Goal: Use online tool/utility: Utilize a website feature to perform a specific function

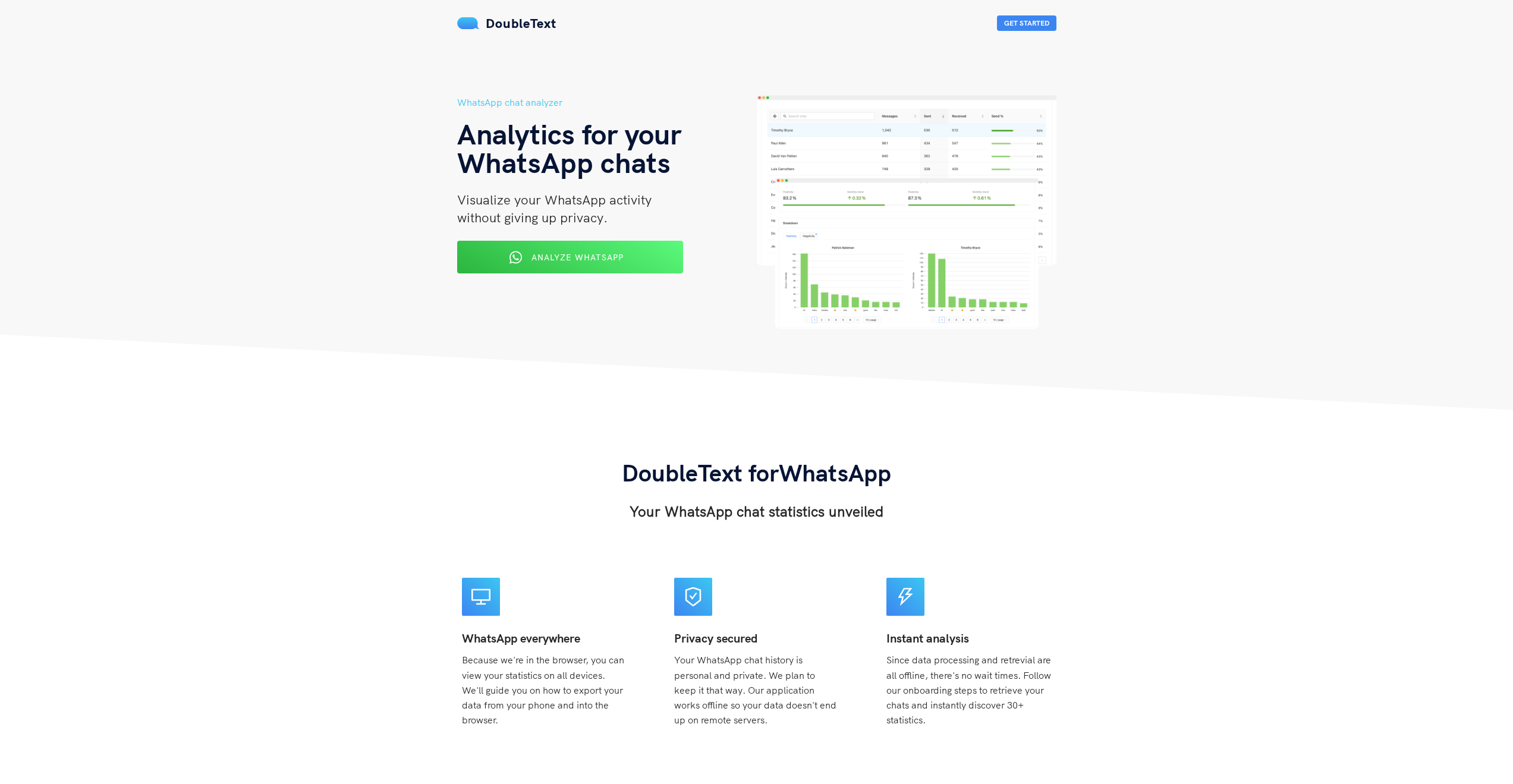
click at [614, 263] on div "Analyze WhatsApp" at bounding box center [570, 257] width 184 height 18
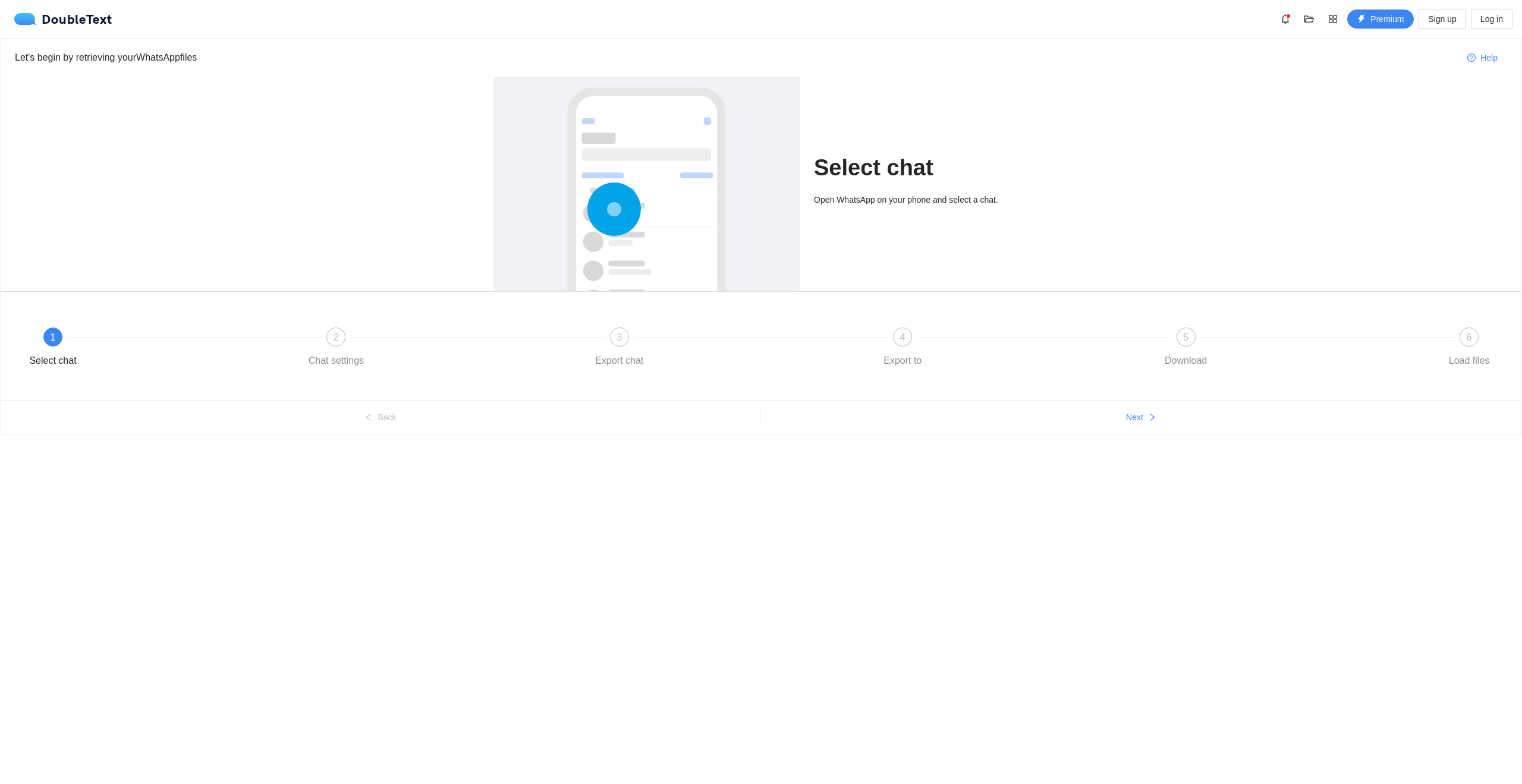
click at [55, 337] on span "1" at bounding box center [53, 337] width 5 height 10
click at [690, 100] on div at bounding box center [647, 249] width 283 height 355
click at [650, 226] on div at bounding box center [647, 249] width 283 height 355
click at [607, 331] on div "3 Export chat" at bounding box center [726, 349] width 283 height 43
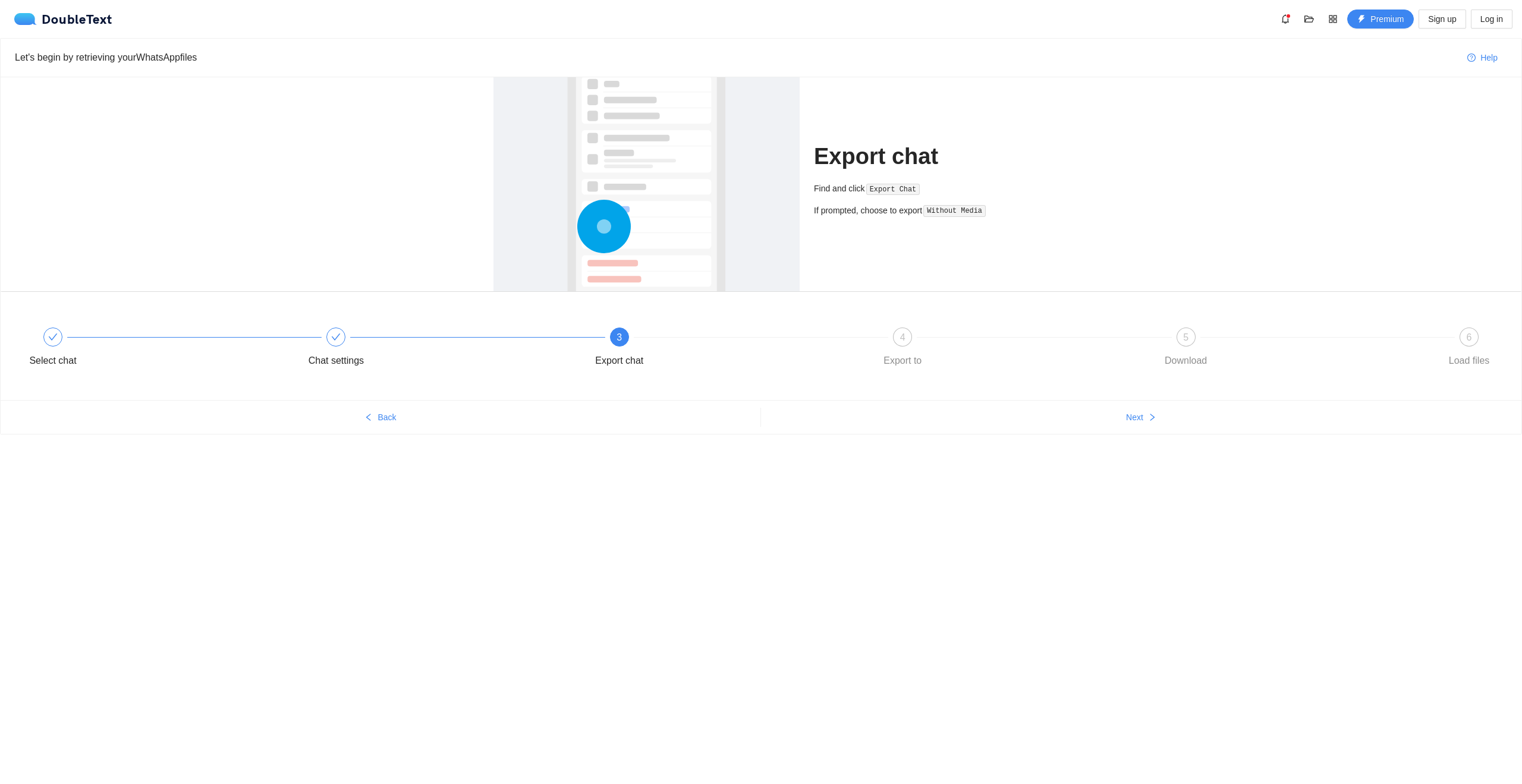
click at [889, 193] on code "Export Chat" at bounding box center [893, 190] width 54 height 12
click at [607, 228] on circle at bounding box center [605, 226] width 4 height 4
click at [616, 339] on div "3" at bounding box center [620, 337] width 19 height 19
click at [916, 336] on div at bounding box center [1044, 337] width 283 height 5
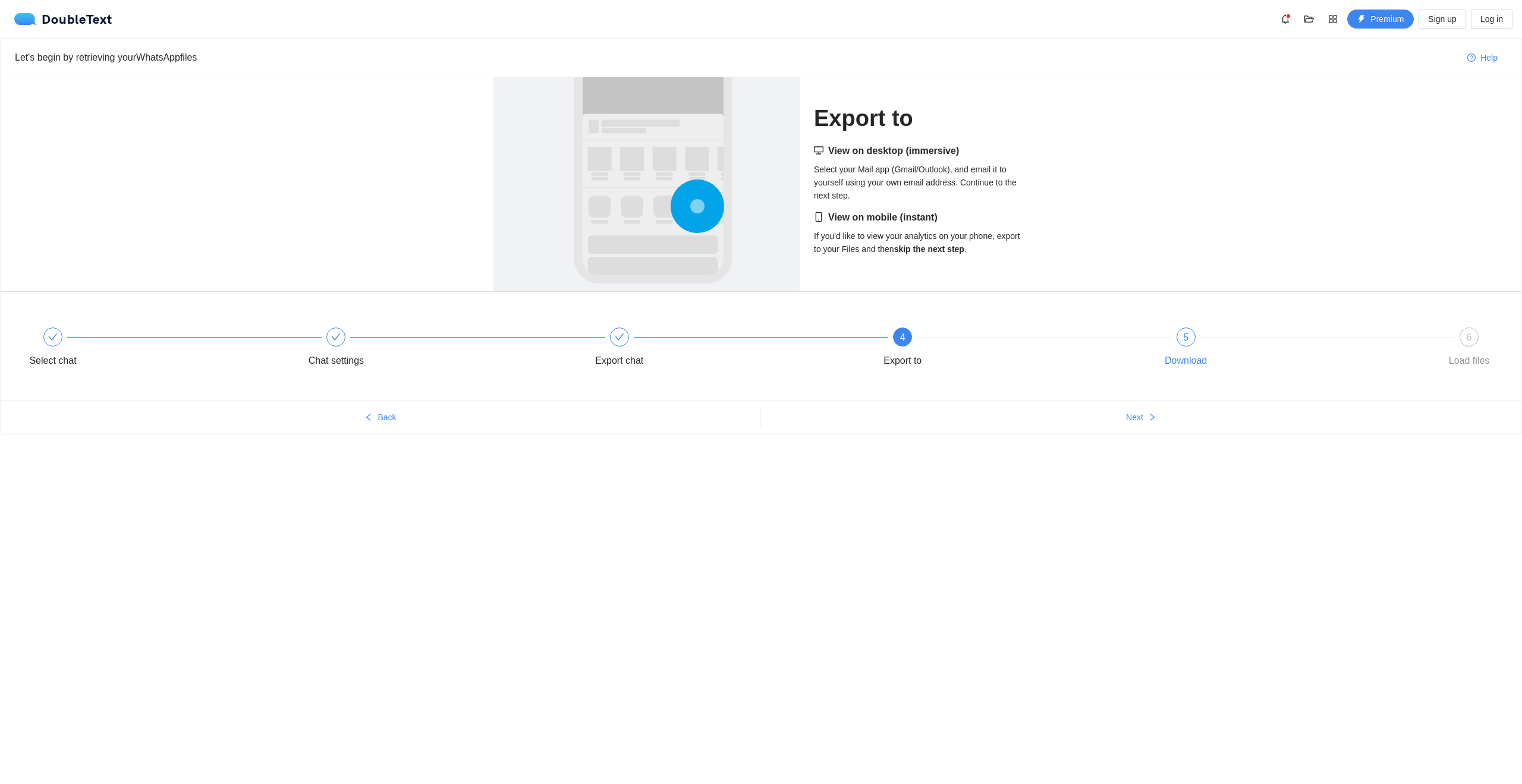
click at [1178, 339] on div "5" at bounding box center [1186, 337] width 19 height 19
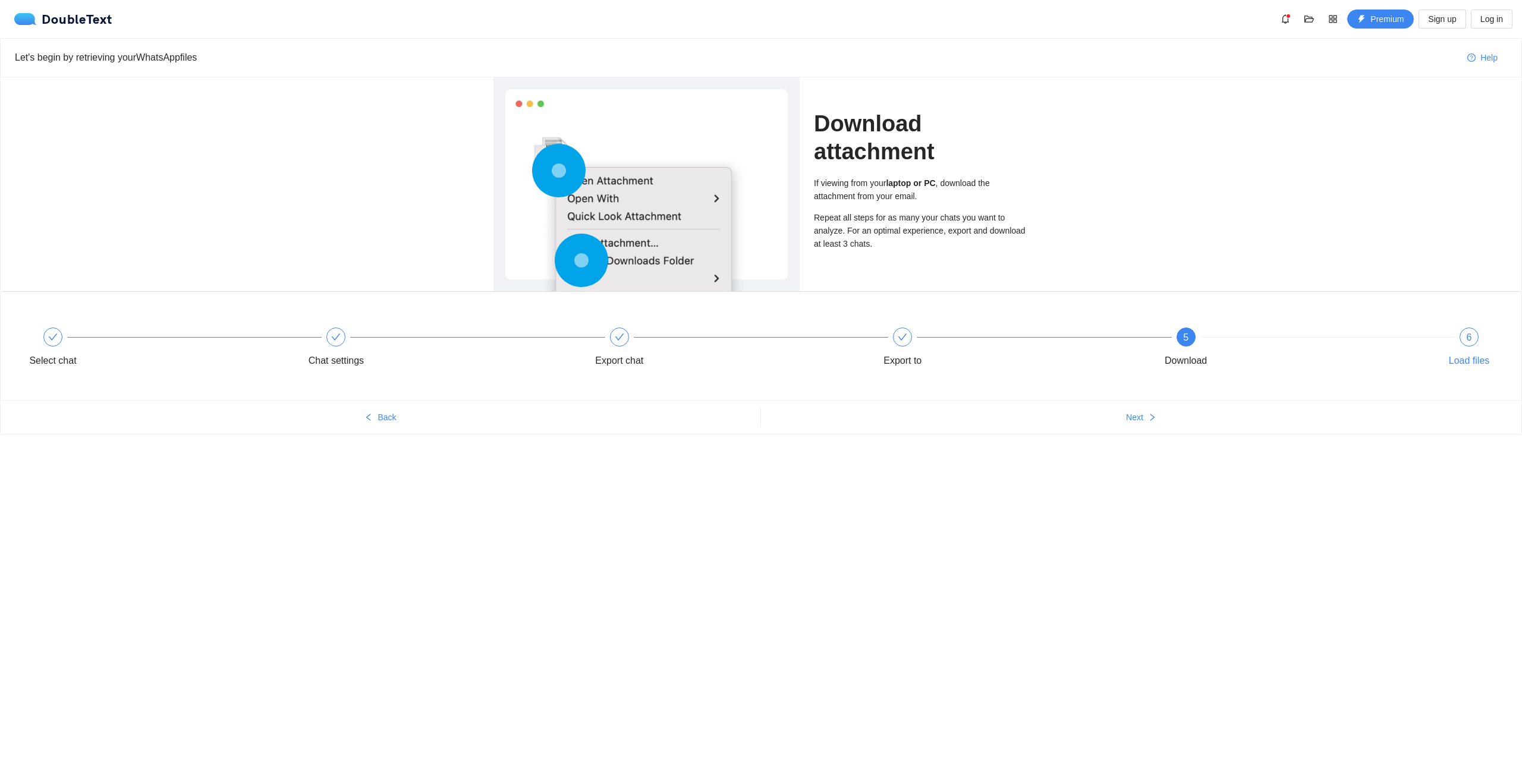
click at [1464, 336] on div "6" at bounding box center [1469, 337] width 19 height 19
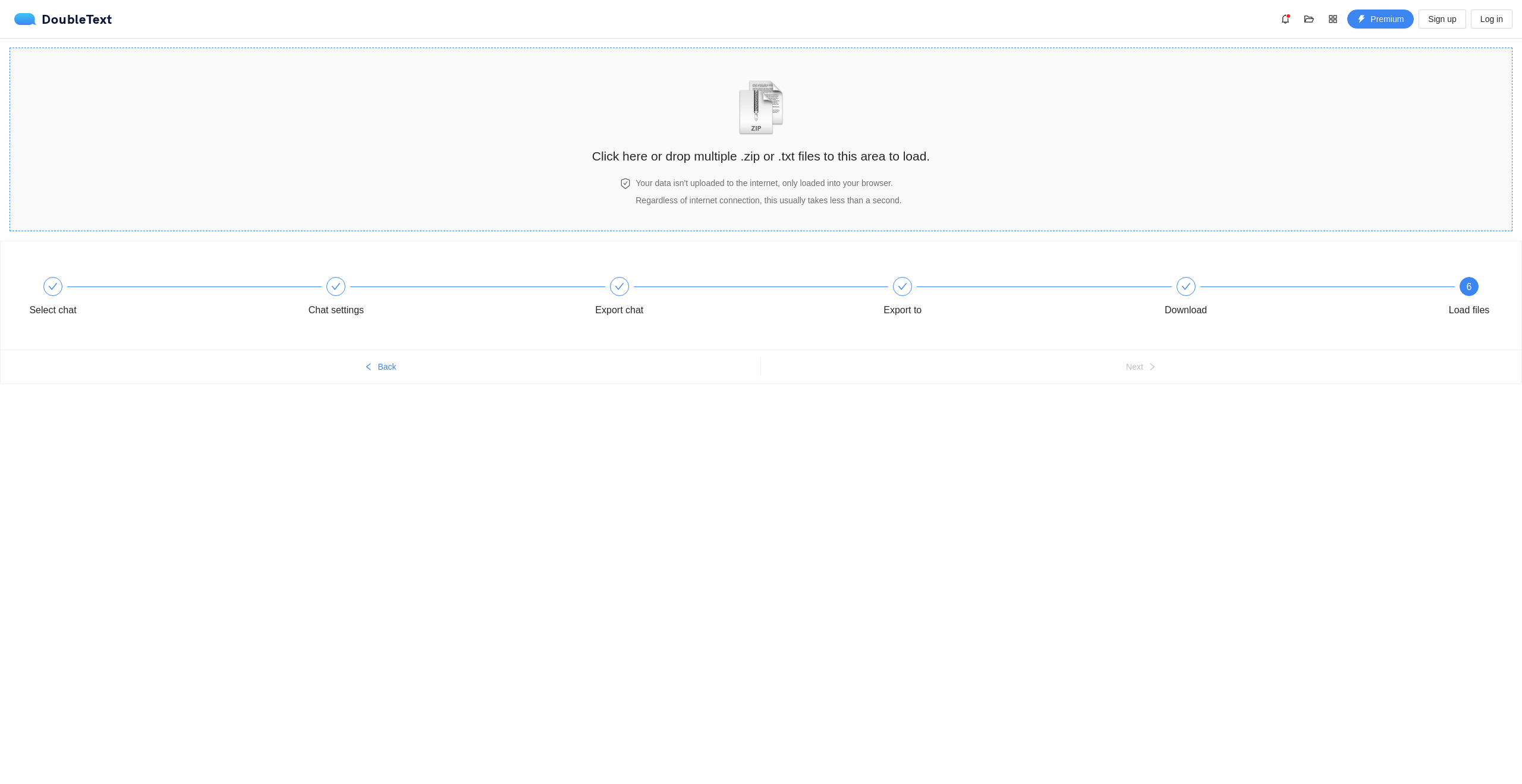
click at [700, 132] on div "Click here or drop multiple .zip or .txt files to this area to load." at bounding box center [761, 113] width 338 height 106
click at [678, 150] on h2 "Click here or drop multiple .zip or .txt files to this area to load." at bounding box center [761, 156] width 338 height 20
click at [782, 115] on img "zipOrTextIcon" at bounding box center [761, 107] width 55 height 55
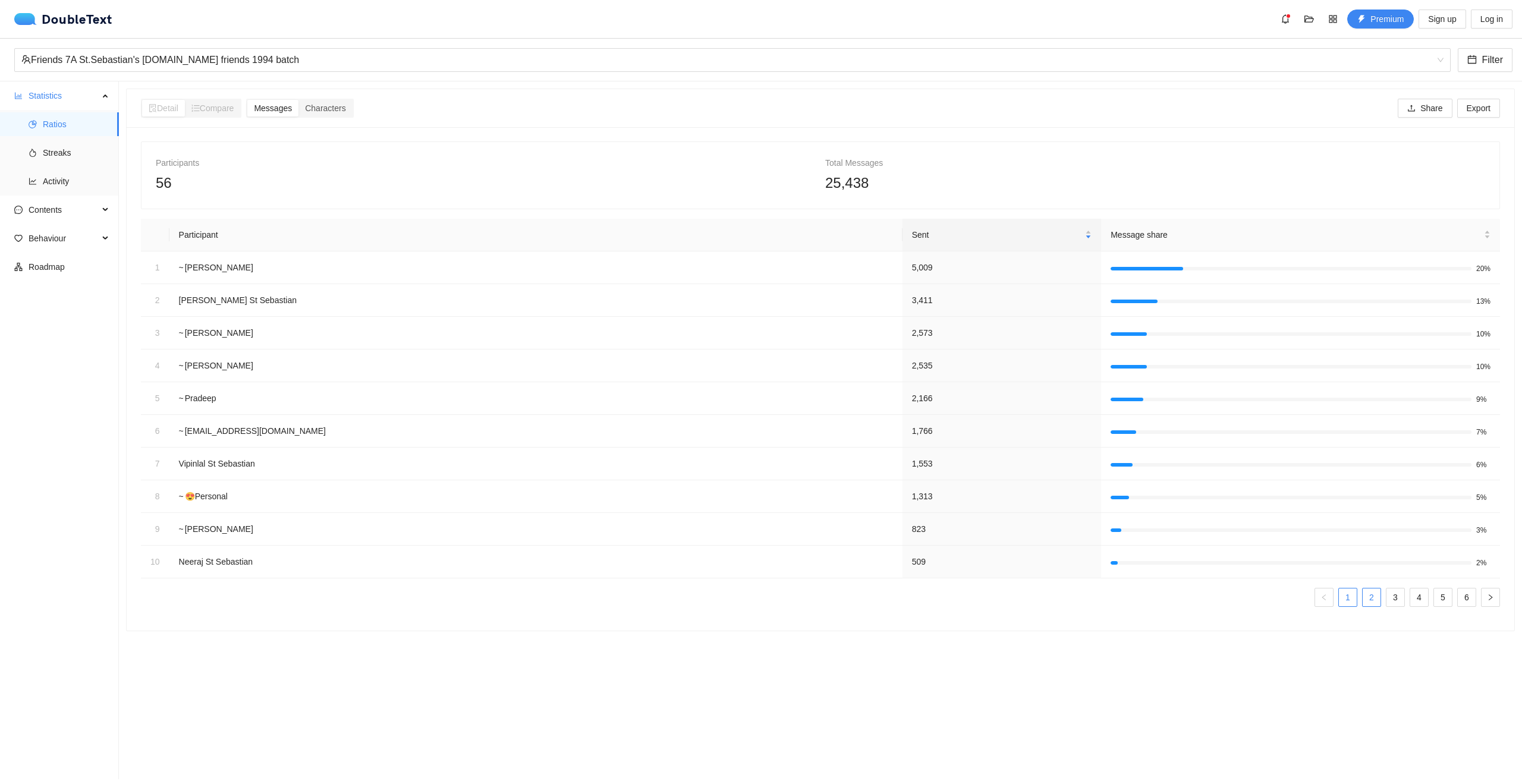
click at [1363, 604] on link "2" at bounding box center [1372, 597] width 18 height 18
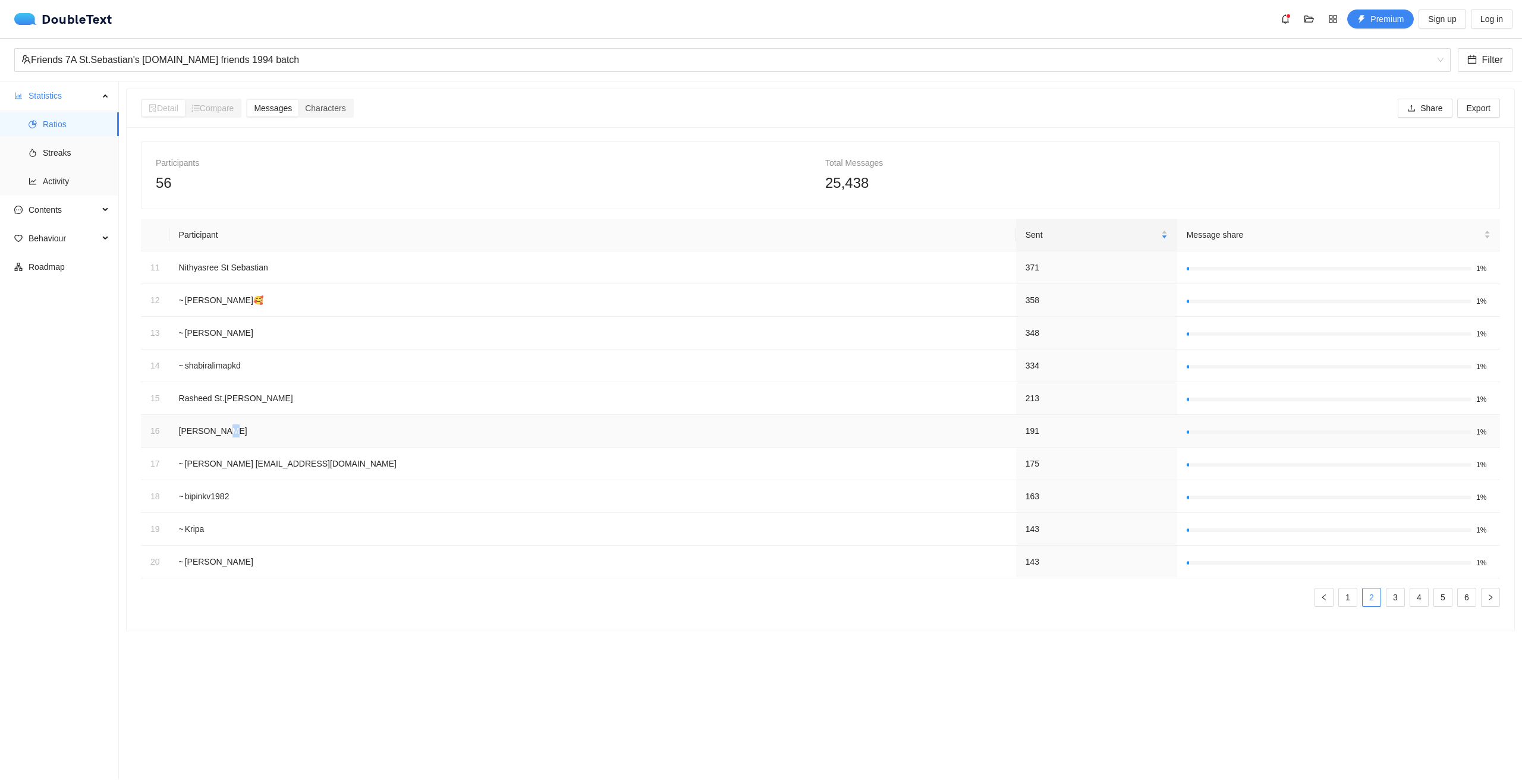
drag, startPoint x: 213, startPoint y: 434, endPoint x: 347, endPoint y: 443, distance: 134.3
click at [342, 442] on td "[PERSON_NAME]" at bounding box center [592, 431] width 847 height 33
click at [474, 438] on td "[PERSON_NAME]" at bounding box center [592, 431] width 847 height 33
click at [1387, 599] on link "3" at bounding box center [1396, 597] width 18 height 18
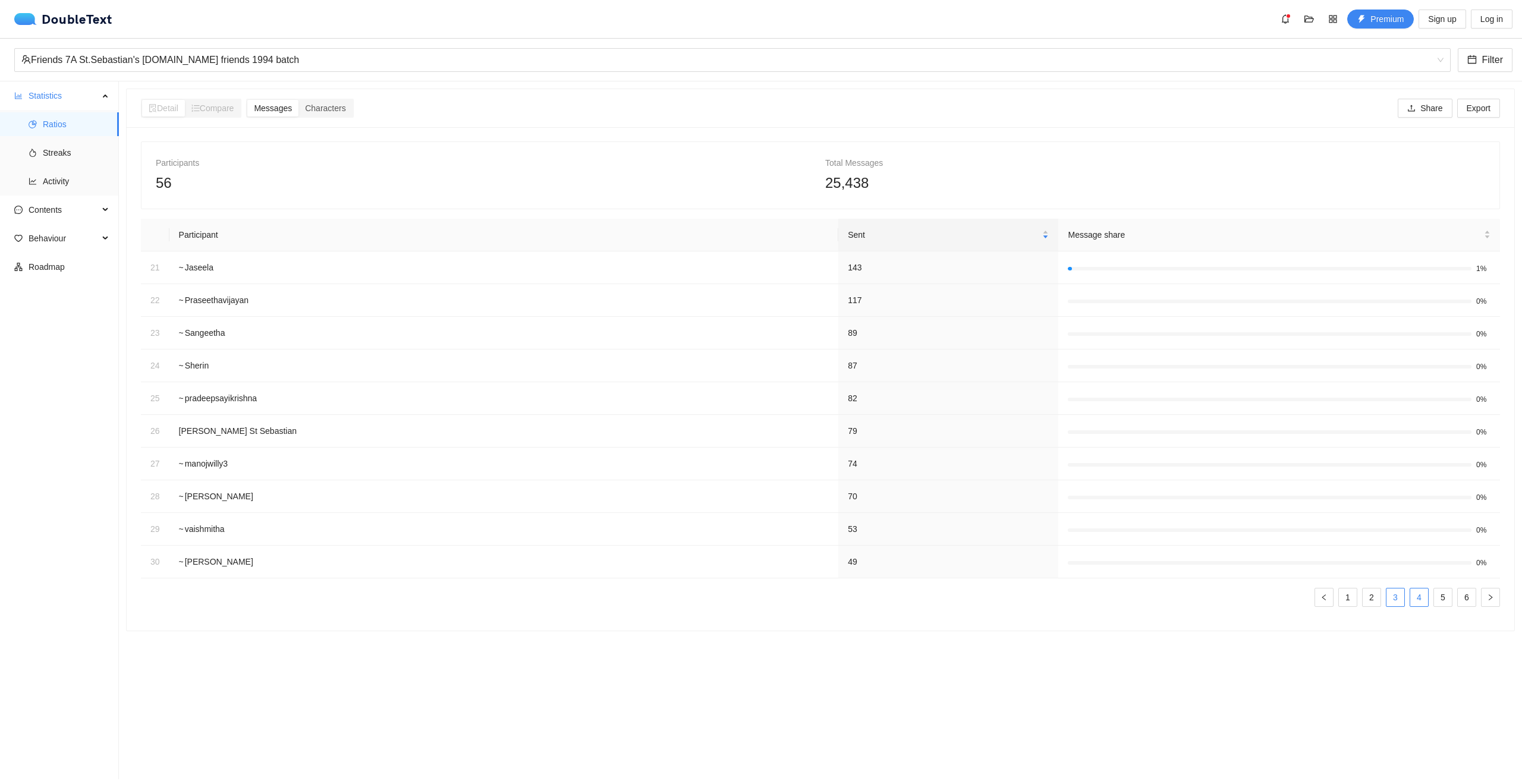
click at [1411, 598] on link "4" at bounding box center [1419, 597] width 18 height 18
click at [1458, 597] on link "6" at bounding box center [1467, 597] width 18 height 18
click at [1321, 465] on icon "left" at bounding box center [1324, 467] width 7 height 7
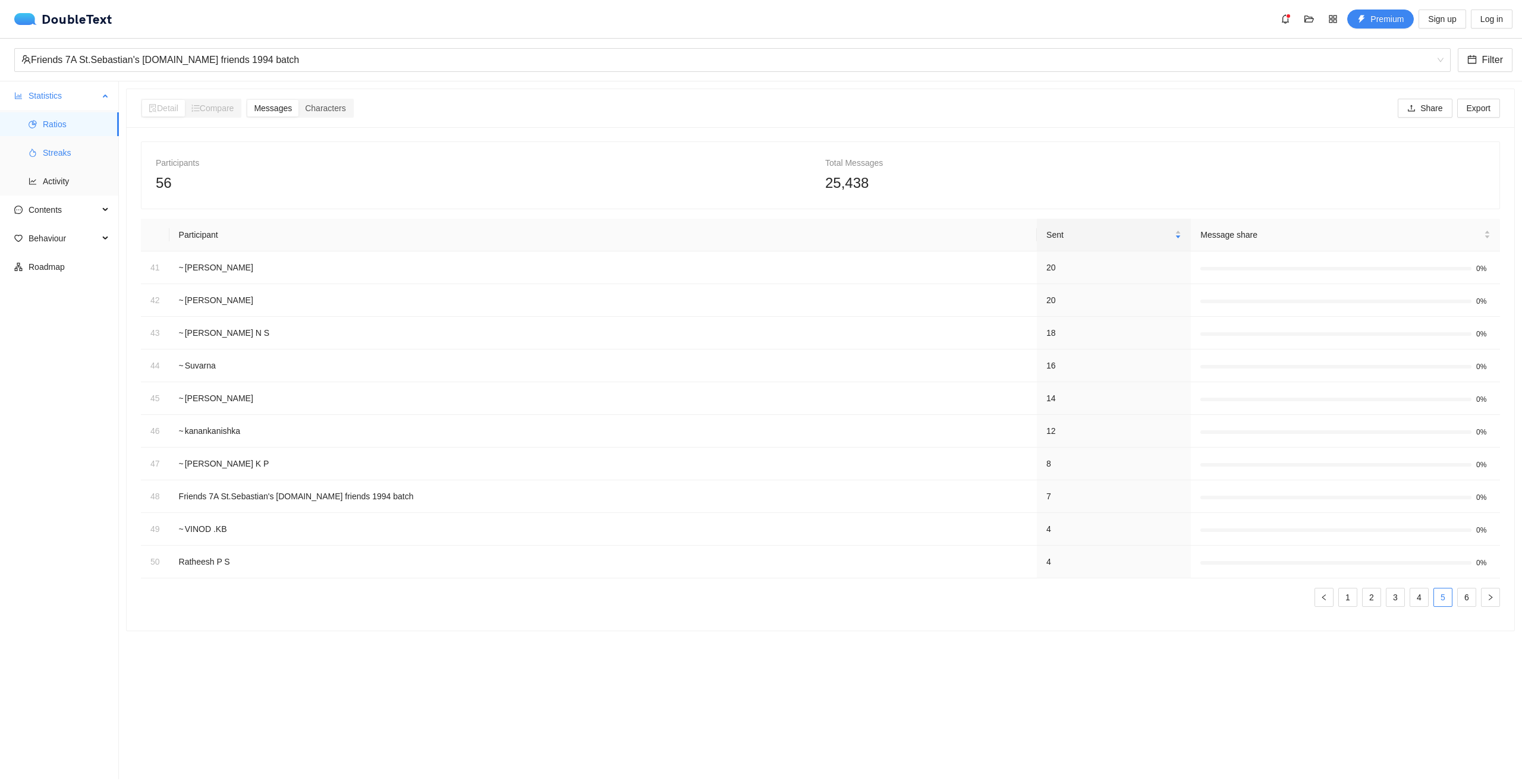
click at [43, 154] on span "Streaks" at bounding box center [76, 152] width 67 height 24
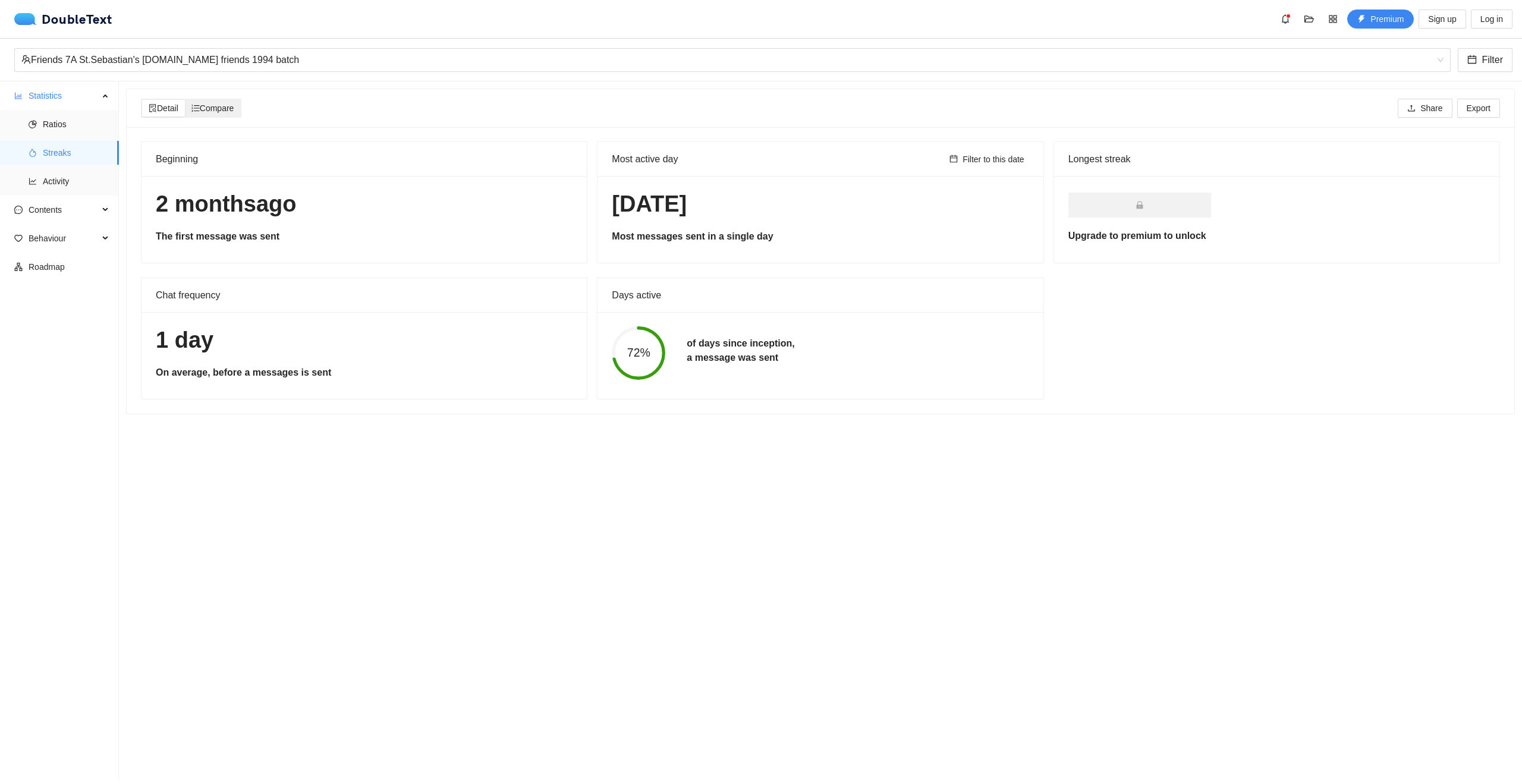
click at [215, 112] on span "Compare" at bounding box center [213, 108] width 43 height 10
click at [185, 100] on input "Compare" at bounding box center [185, 100] width 0 height 0
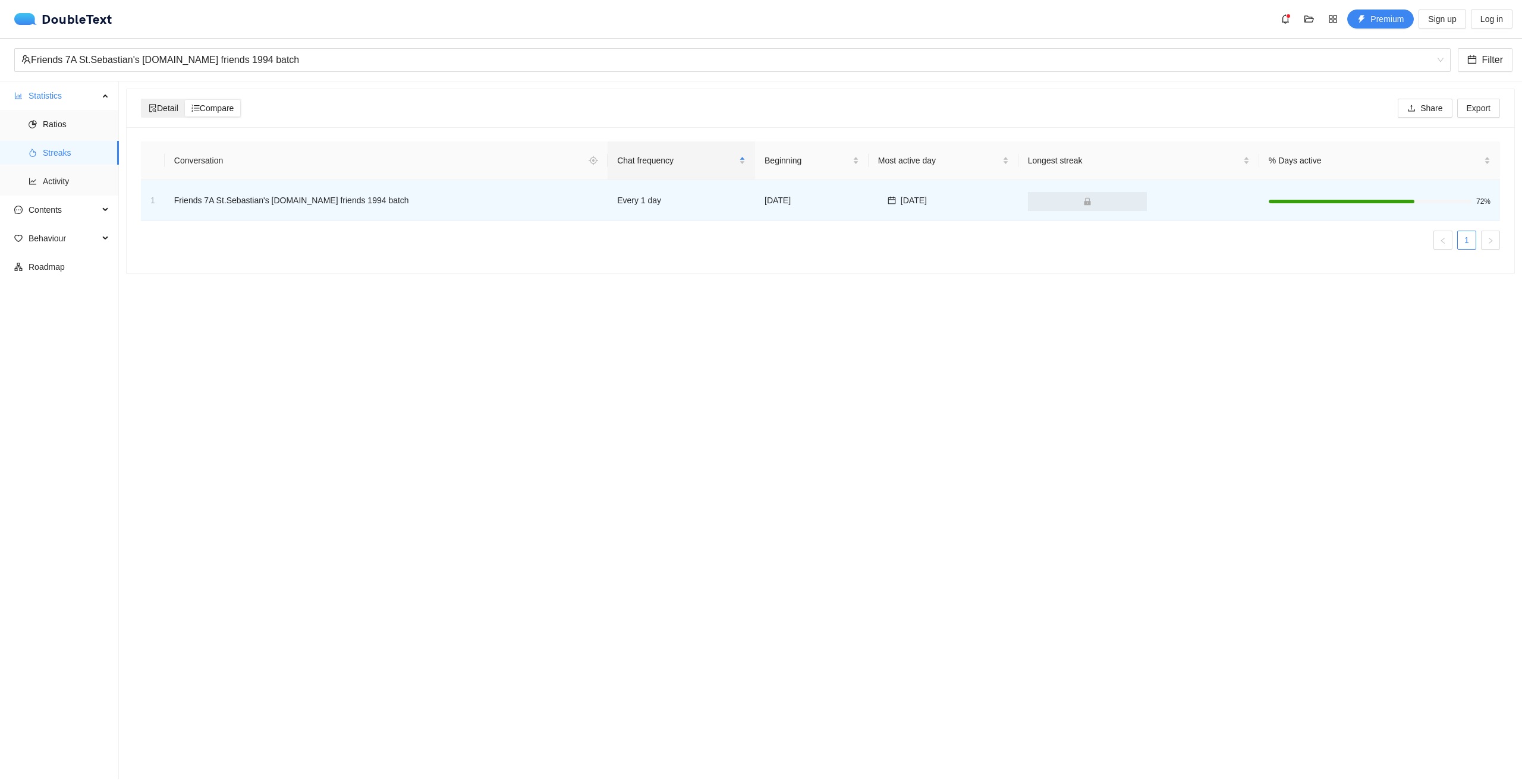
click at [147, 104] on div "Detail" at bounding box center [163, 108] width 43 height 17
click at [142, 100] on input "Detail" at bounding box center [142, 100] width 0 height 0
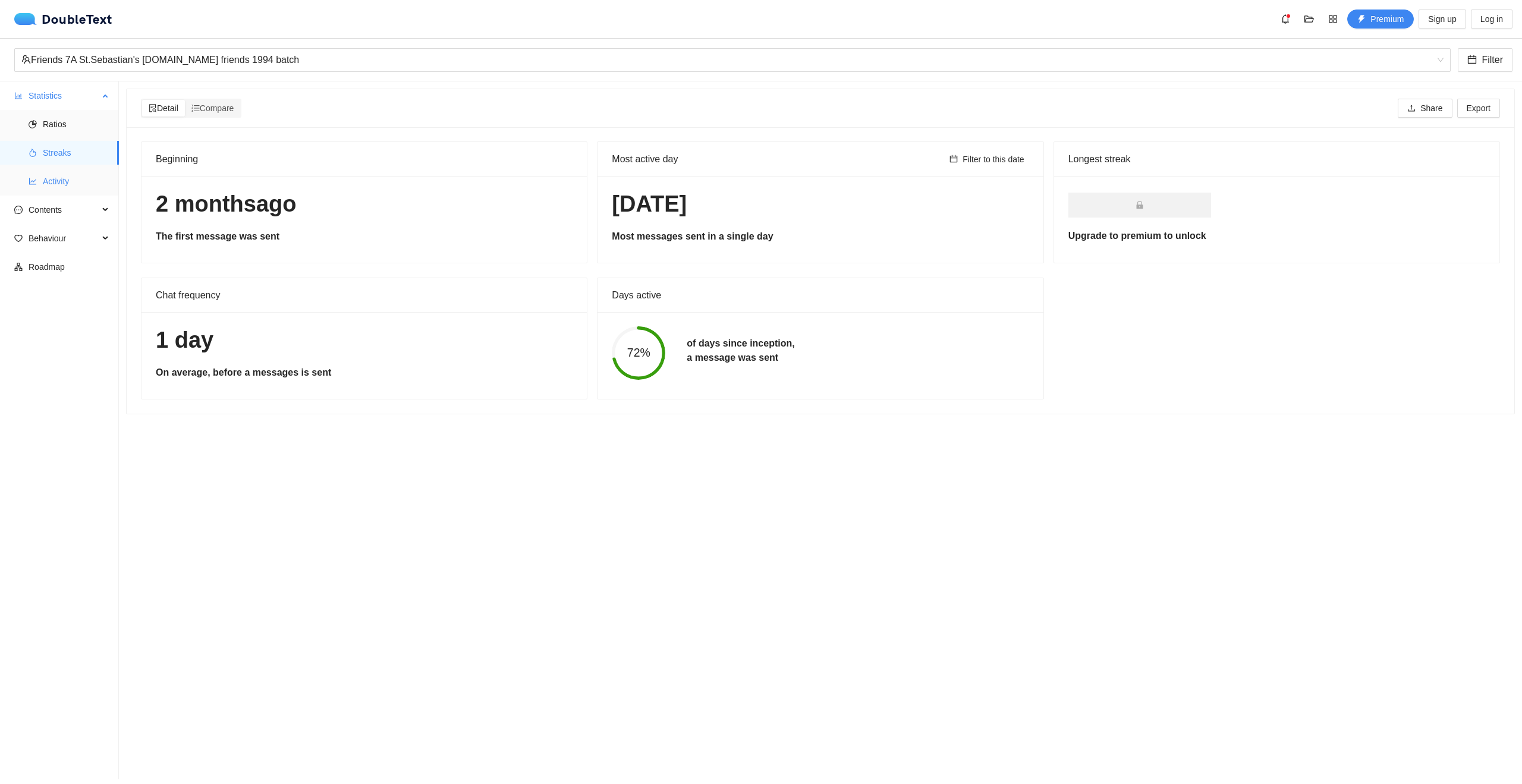
click at [52, 179] on span "Activity" at bounding box center [76, 181] width 67 height 24
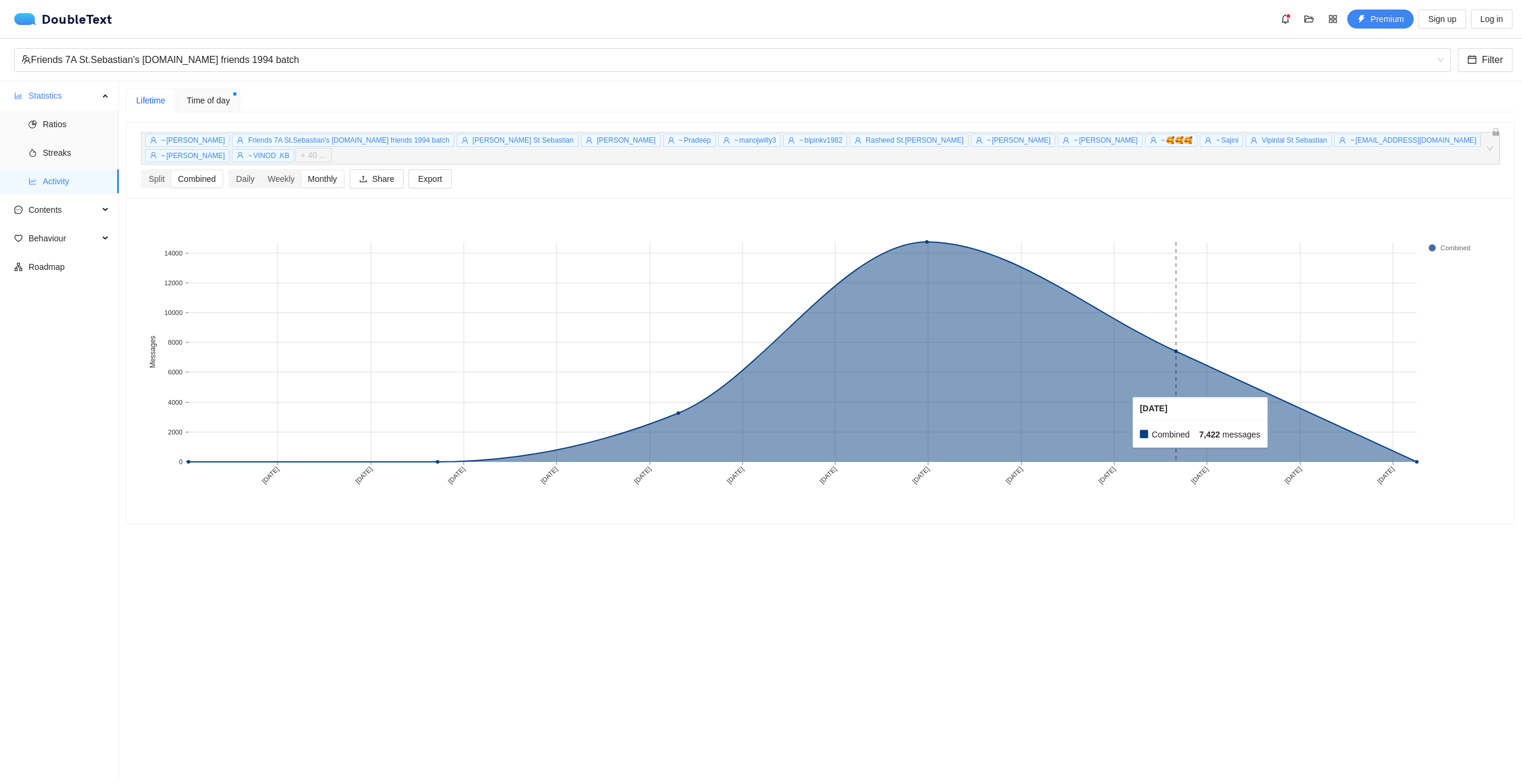
click at [1274, 409] on rect at bounding box center [1174, 352] width 245 height 220
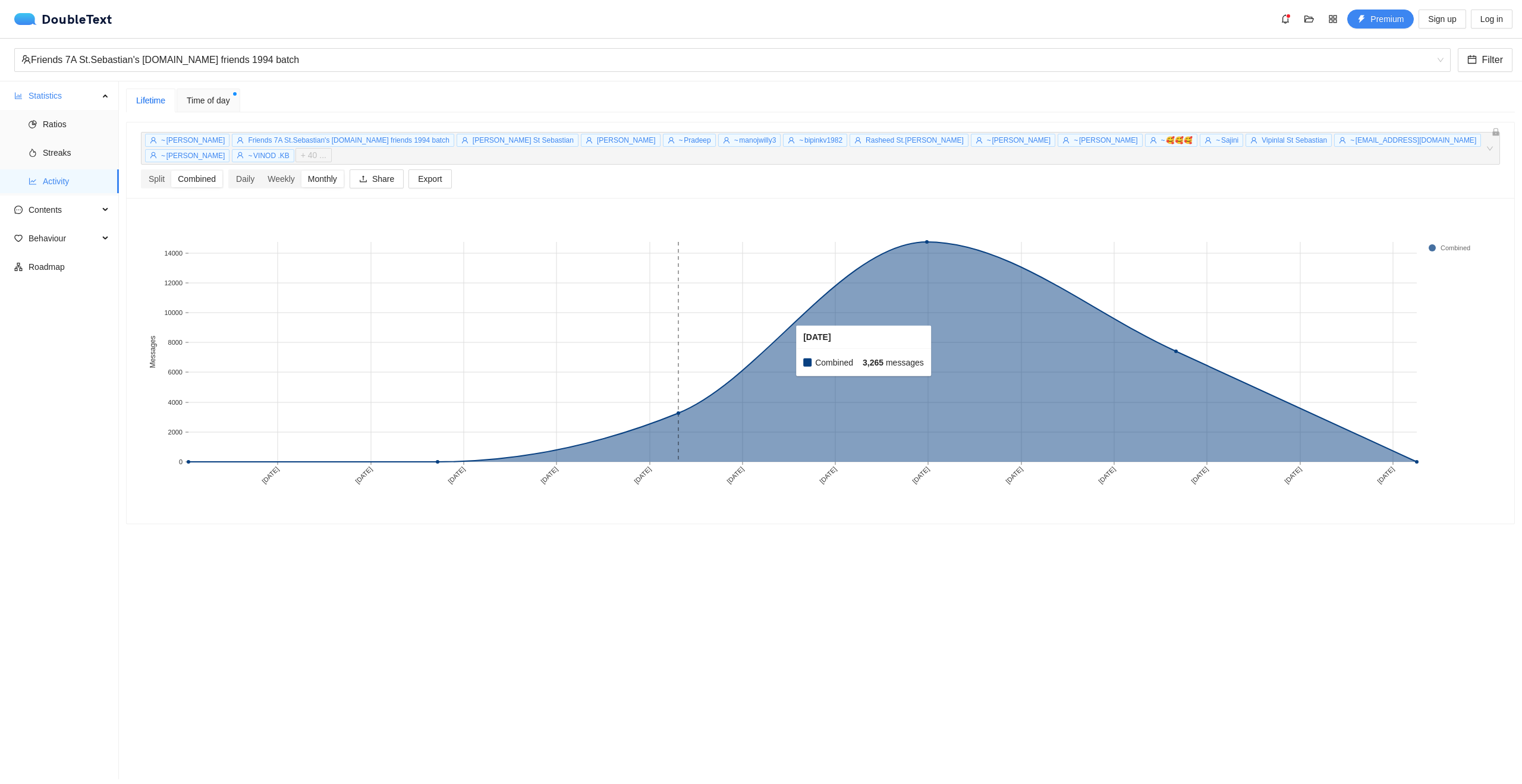
click at [786, 331] on rect at bounding box center [681, 352] width 245 height 220
click at [45, 212] on span "Contents" at bounding box center [63, 209] width 70 height 24
click at [56, 274] on span "Emojis" at bounding box center [76, 266] width 67 height 24
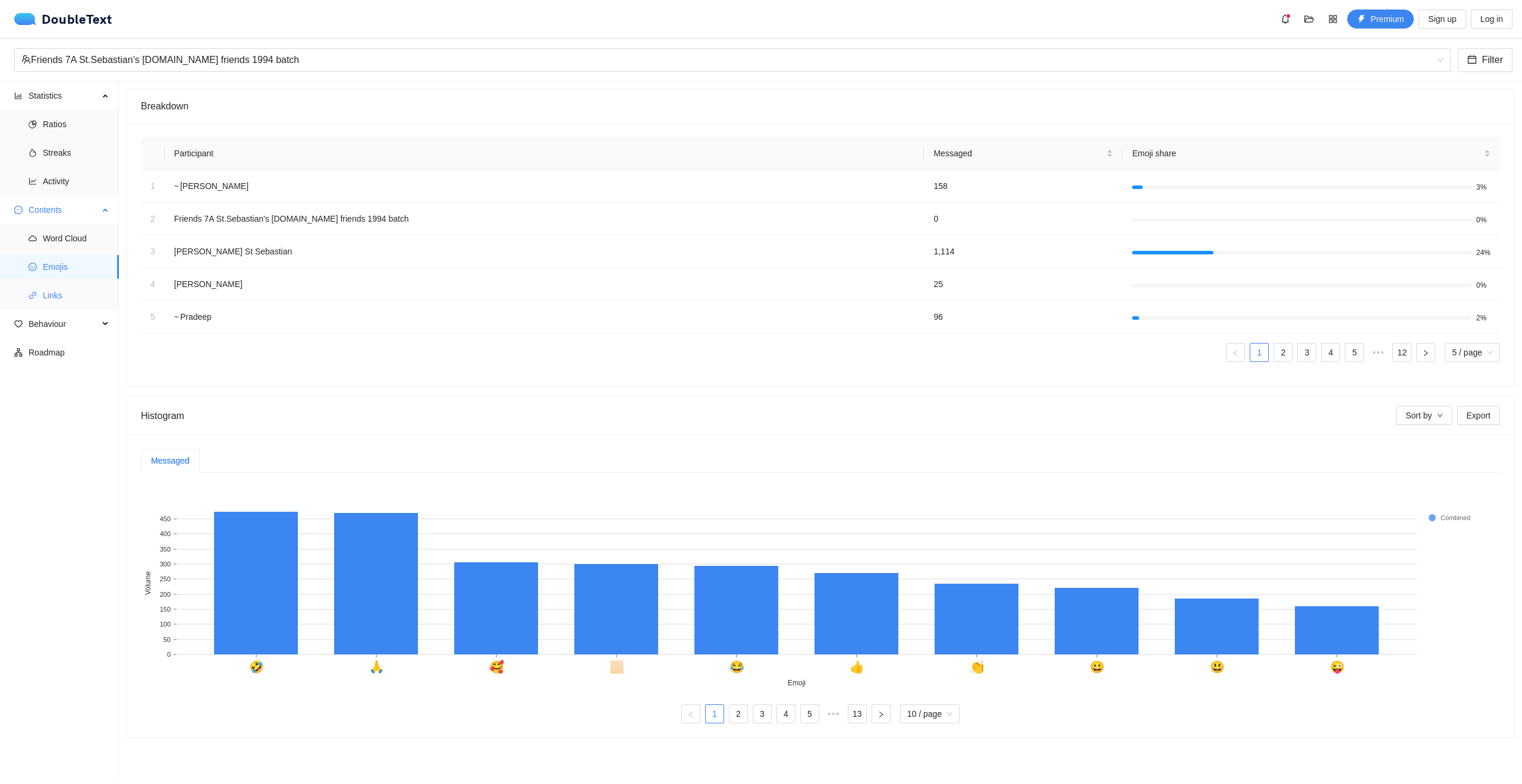
click at [60, 293] on span "Links" at bounding box center [76, 295] width 67 height 24
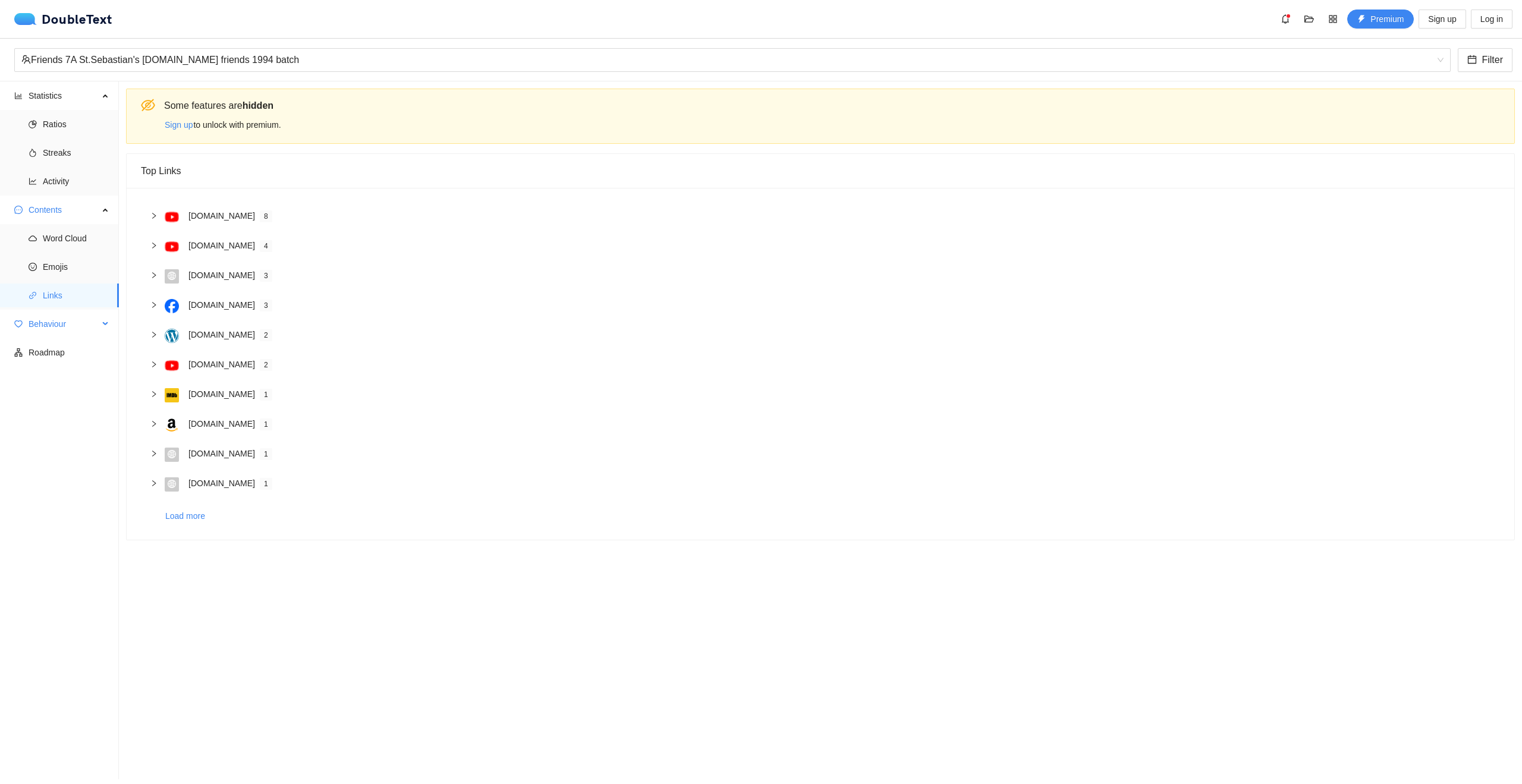
click at [65, 329] on span "Behaviour" at bounding box center [63, 323] width 70 height 24
click at [65, 350] on span "Interactions" at bounding box center [76, 352] width 67 height 24
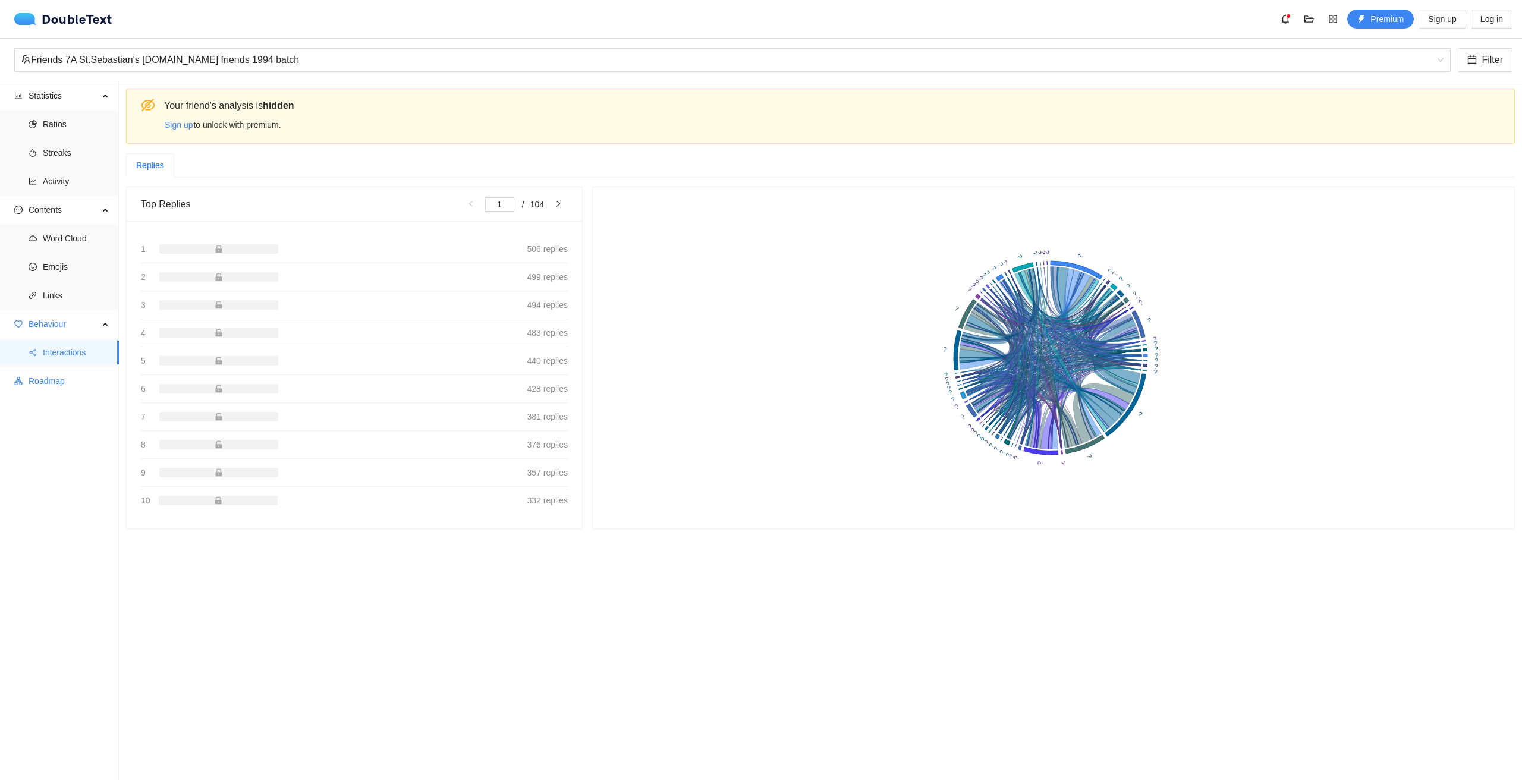
click at [60, 387] on span "Roadmap" at bounding box center [69, 380] width 81 height 24
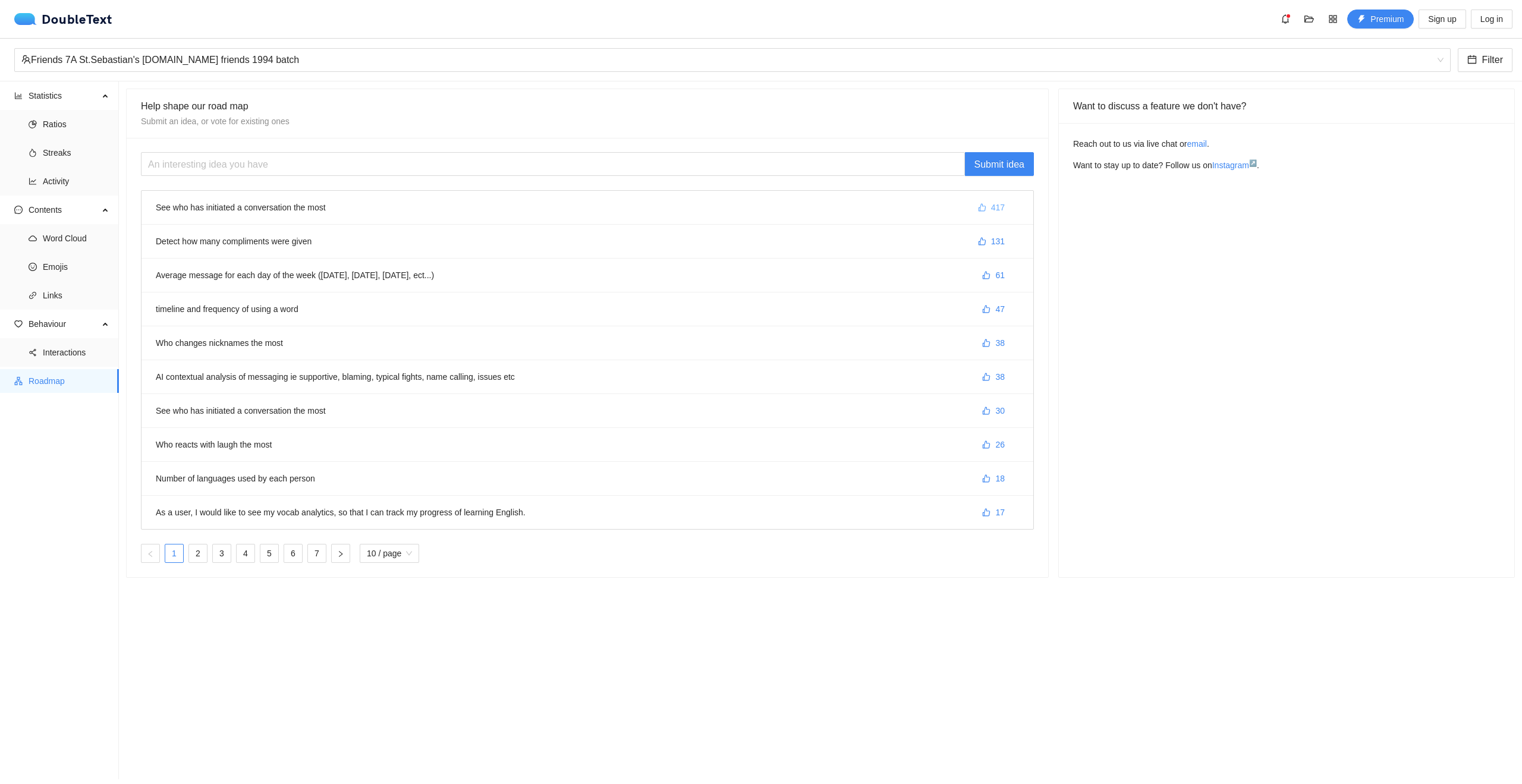
click at [983, 208] on button "417" at bounding box center [991, 207] width 46 height 19
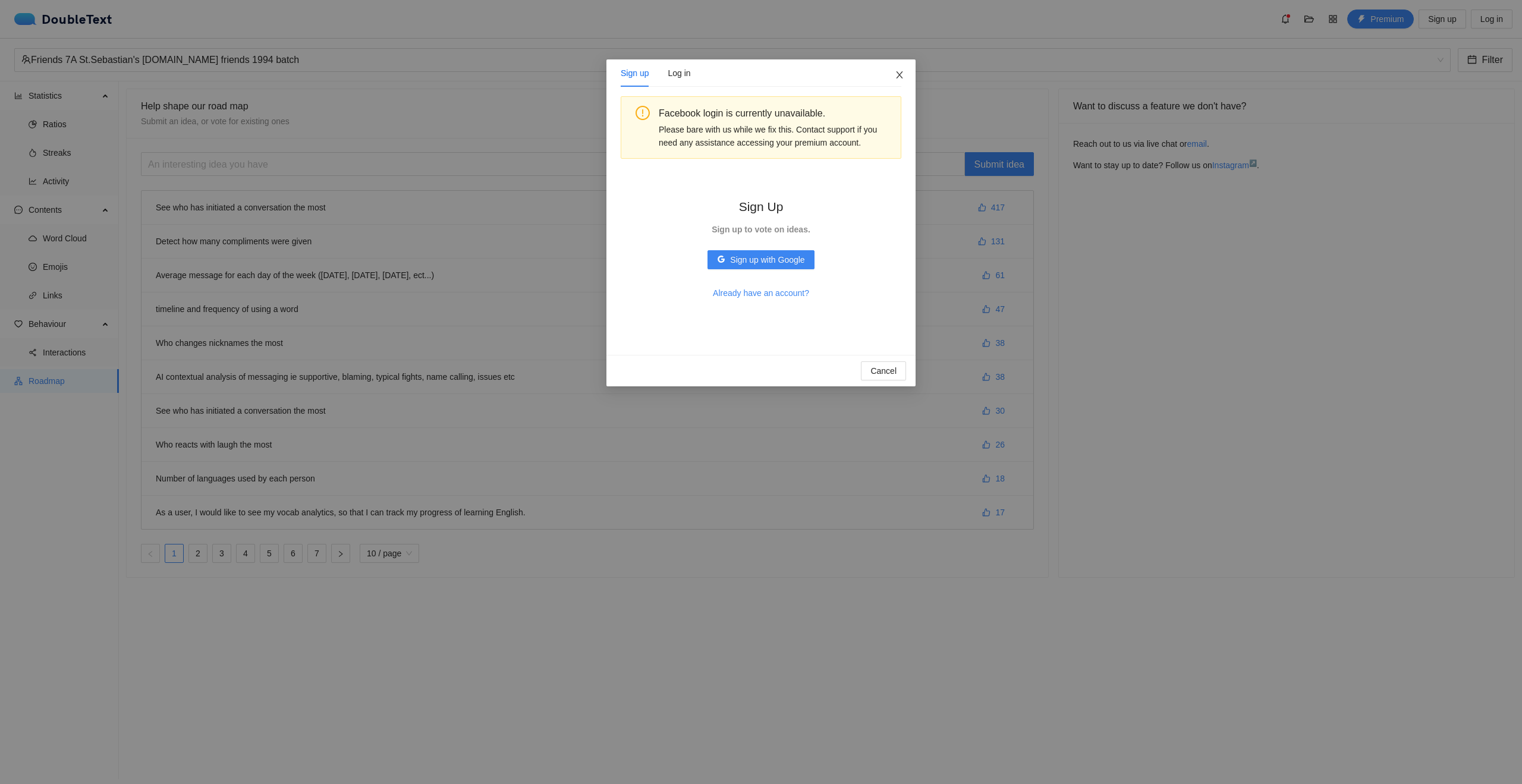
click at [898, 75] on icon "close" at bounding box center [900, 75] width 10 height 10
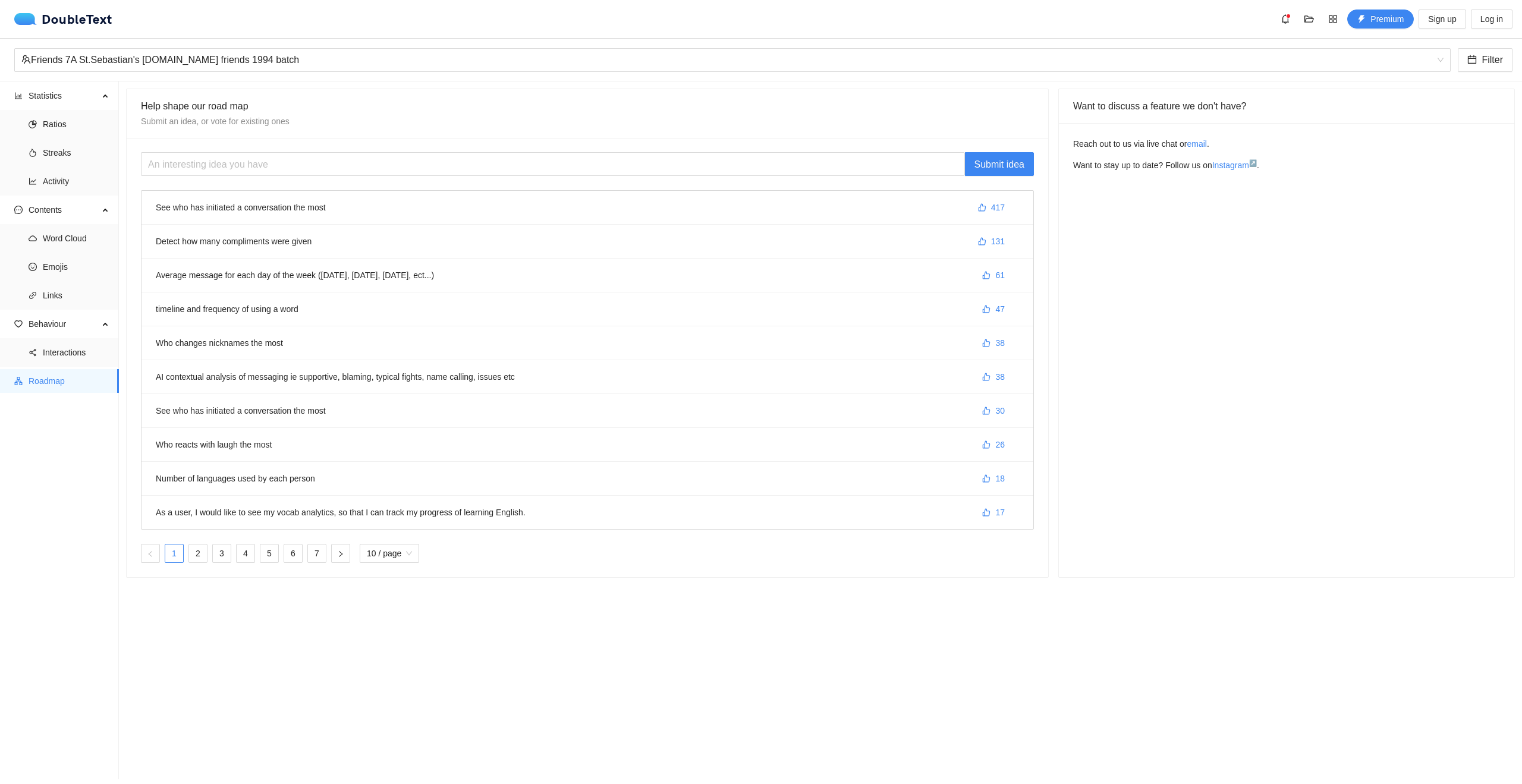
click at [912, 245] on li "Detect how many compliments were given 131" at bounding box center [587, 242] width 892 height 34
click at [50, 93] on span "Statistics" at bounding box center [63, 95] width 70 height 24
click at [49, 117] on span "Ratios" at bounding box center [76, 124] width 67 height 24
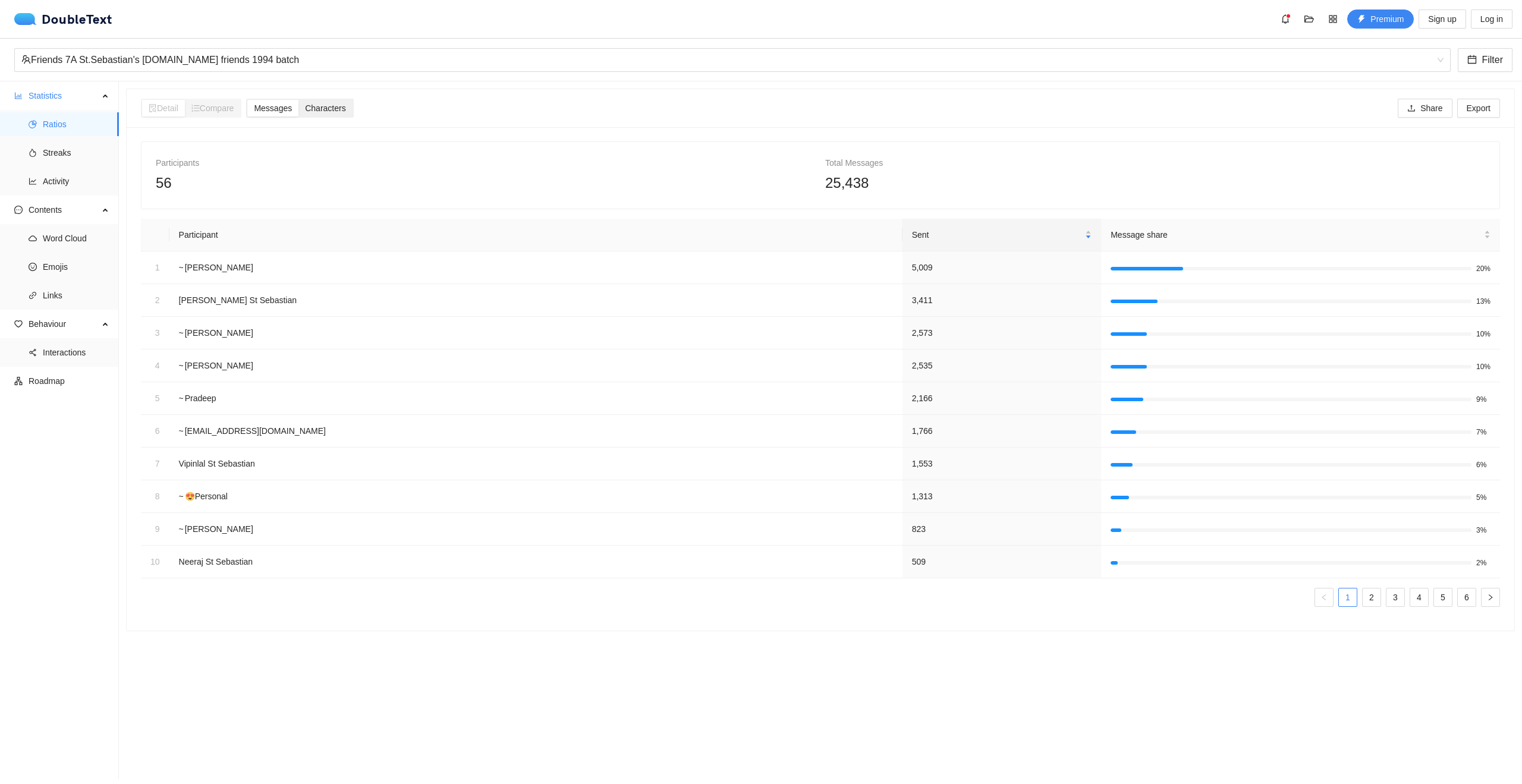
click at [336, 108] on span "Characters" at bounding box center [325, 108] width 41 height 10
click at [298, 100] on input "Characters" at bounding box center [298, 100] width 0 height 0
click at [278, 108] on span "Messages" at bounding box center [273, 108] width 38 height 10
click at [247, 100] on input "Messages" at bounding box center [247, 100] width 0 height 0
click at [1111, 273] on div at bounding box center [1300, 268] width 380 height 12
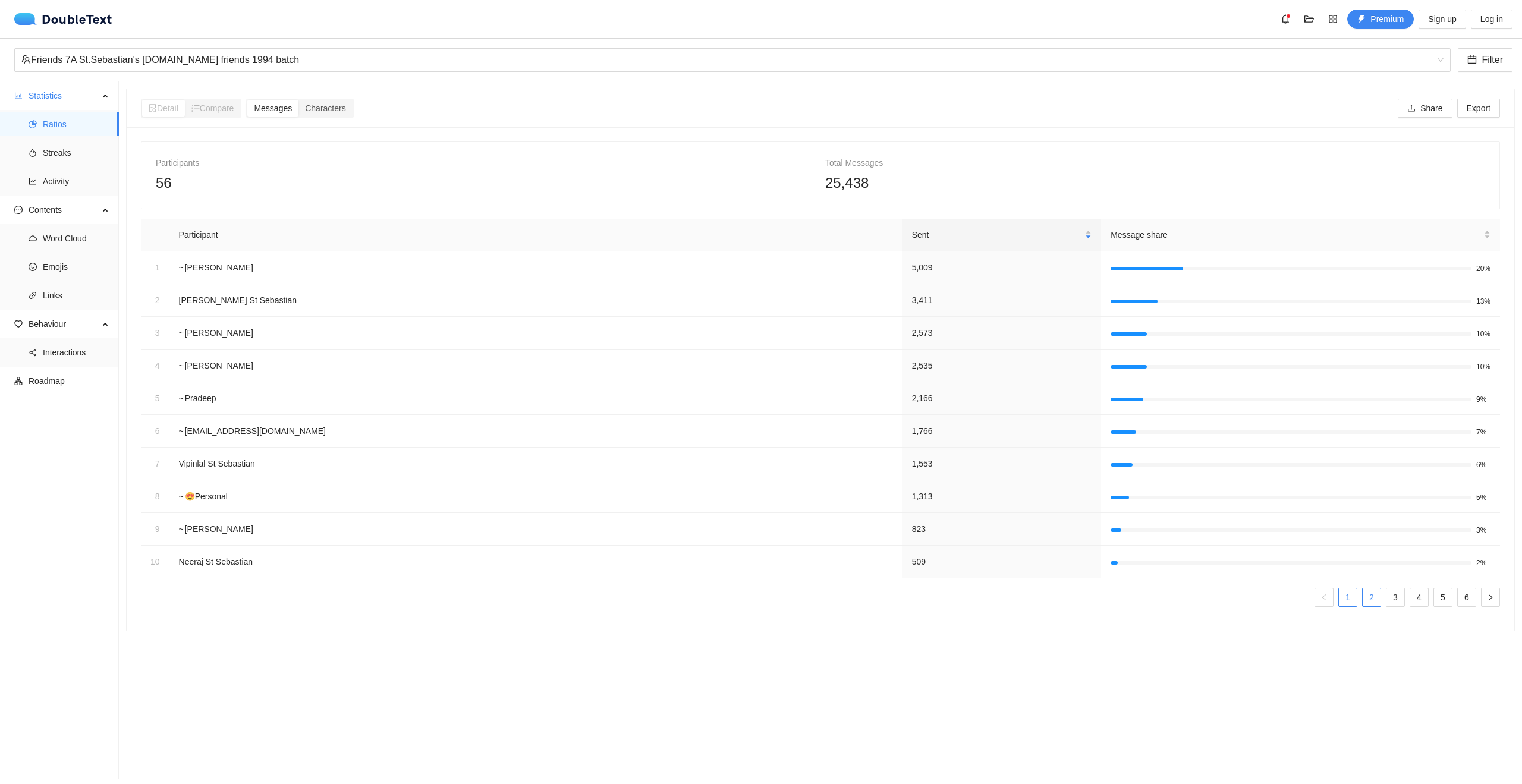
click at [1364, 598] on link "2" at bounding box center [1372, 597] width 18 height 18
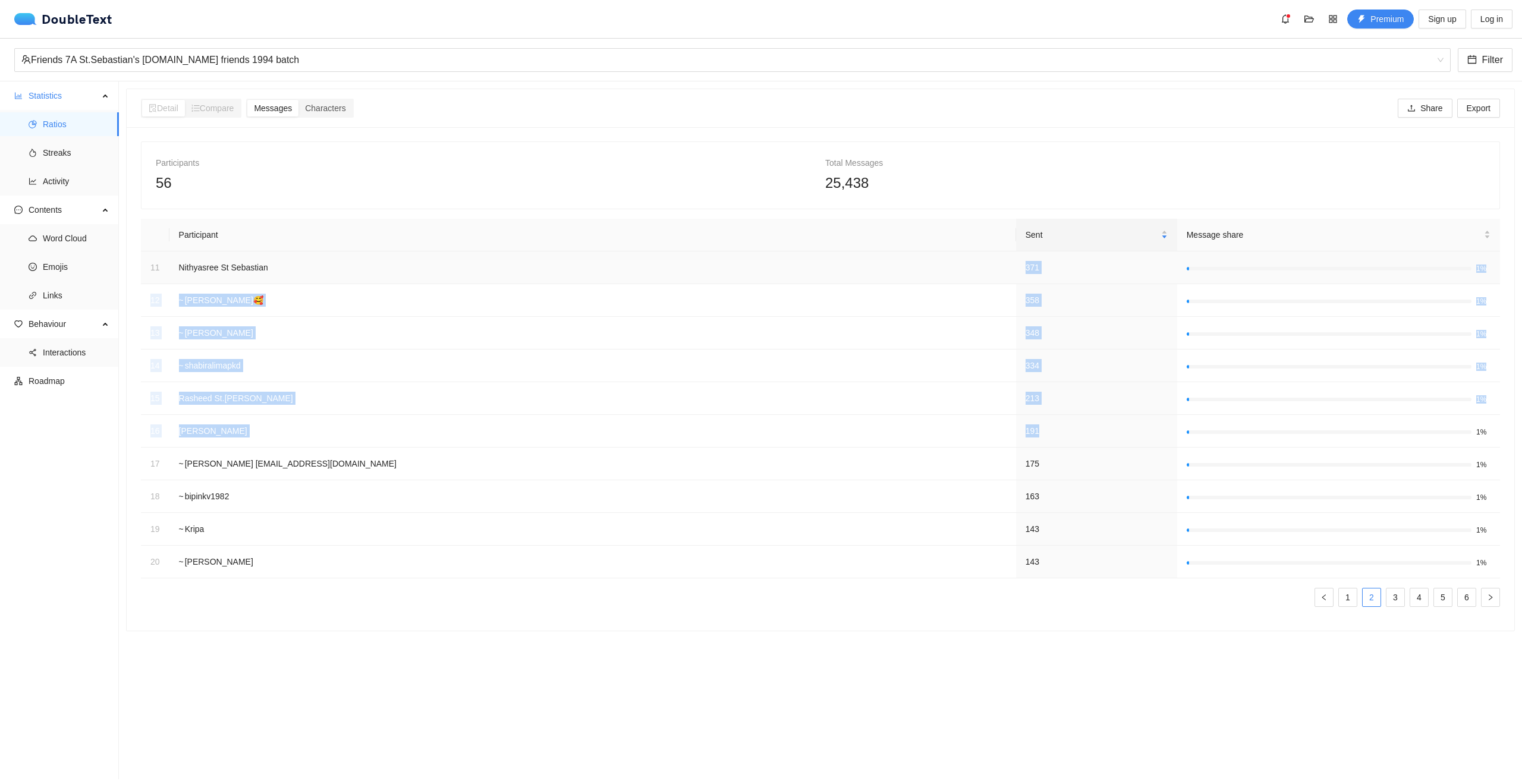
drag, startPoint x: 837, startPoint y: 428, endPoint x: 826, endPoint y: 253, distance: 175.3
click at [826, 253] on tbody "11 Nithyasree St Sebastian 371 1% 12 ~ [PERSON_NAME]🥰 358 1% 13 ~ [PERSON_NAME]…" at bounding box center [820, 414] width 1360 height 327
click at [1016, 336] on td "348" at bounding box center [1097, 333] width 161 height 33
click at [1341, 601] on link "1" at bounding box center [1348, 597] width 18 height 18
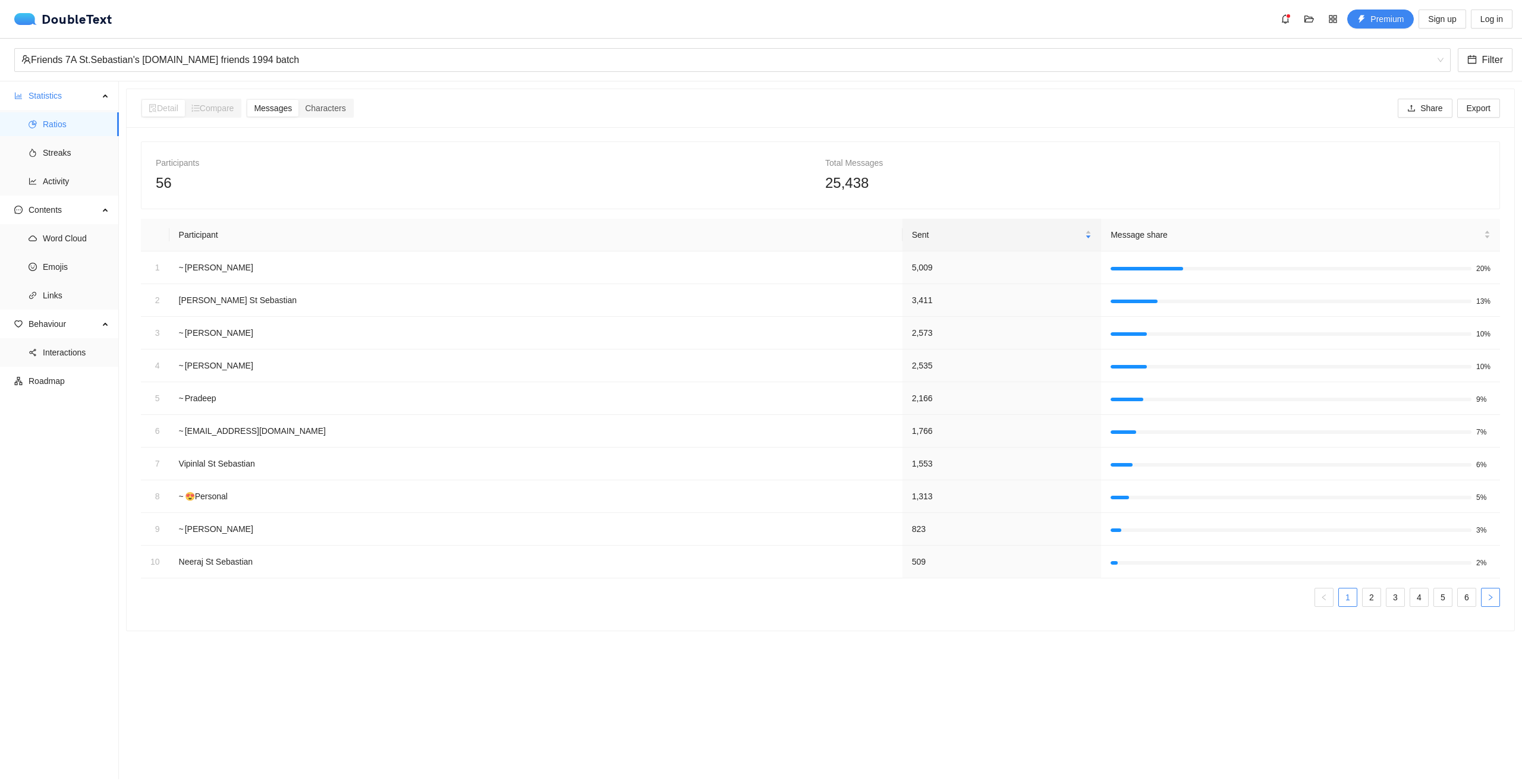
click at [1487, 600] on icon "right" at bounding box center [1491, 597] width 7 height 7
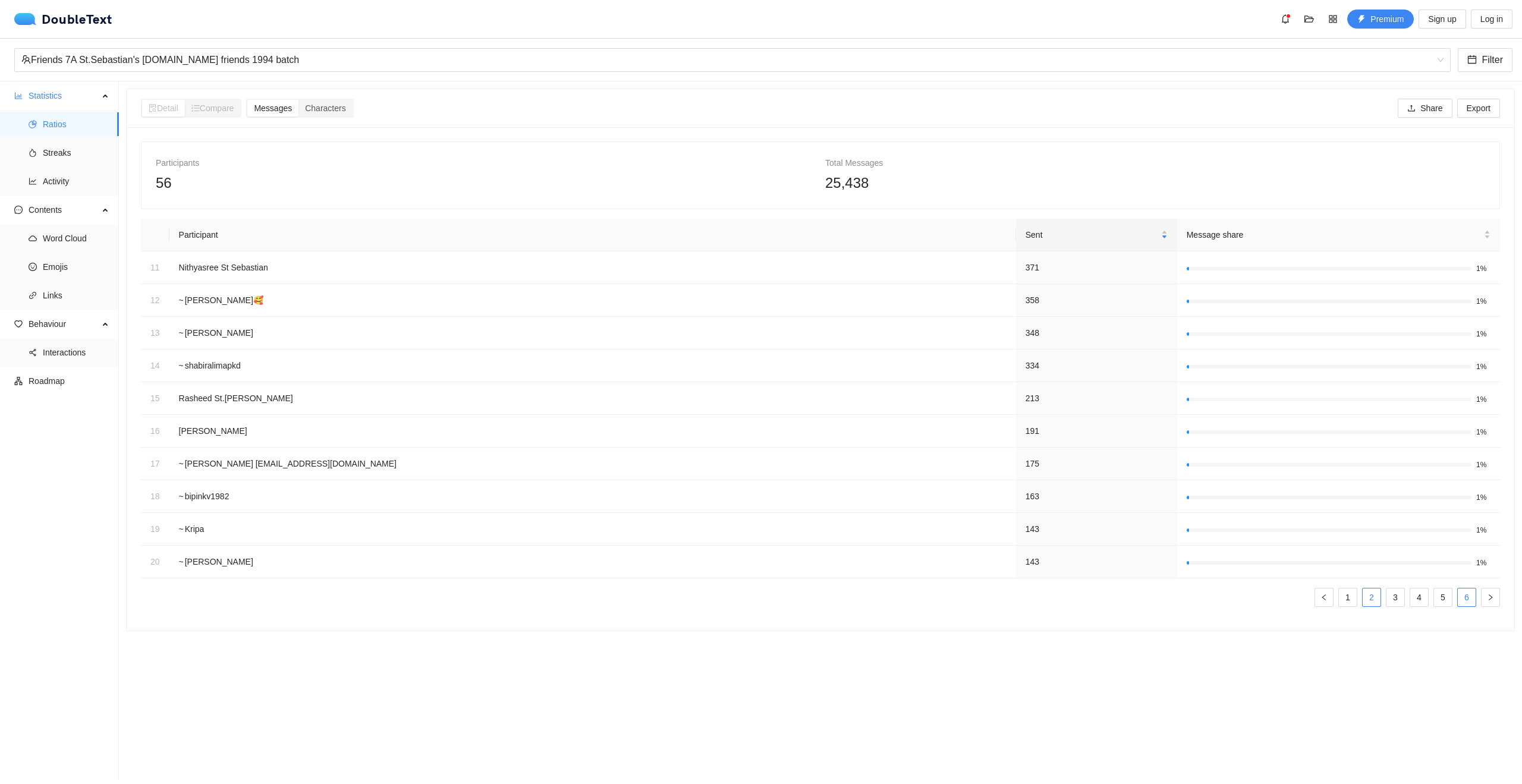
click at [1463, 599] on link "6" at bounding box center [1467, 597] width 18 height 18
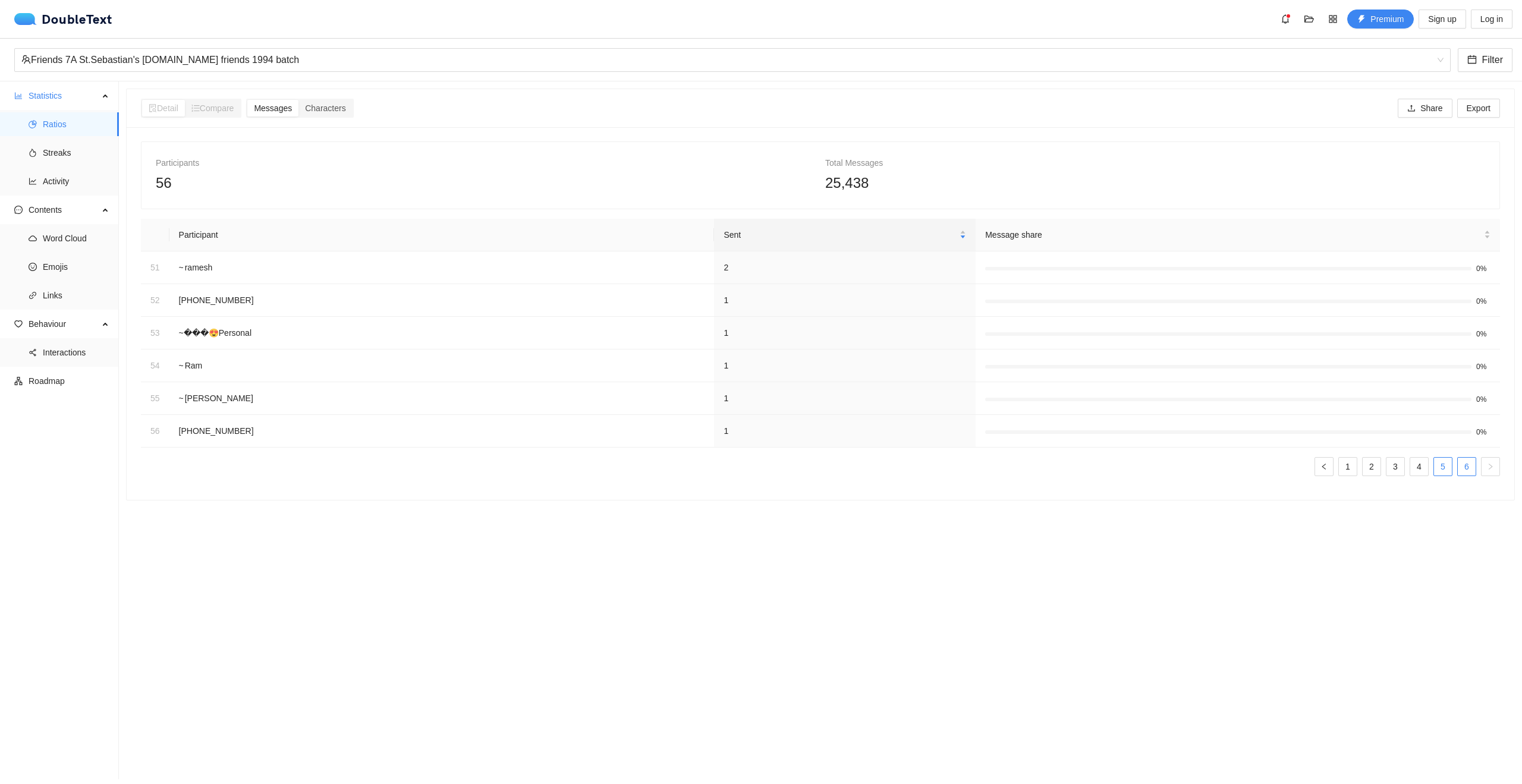
click at [1436, 464] on link "5" at bounding box center [1443, 467] width 18 height 18
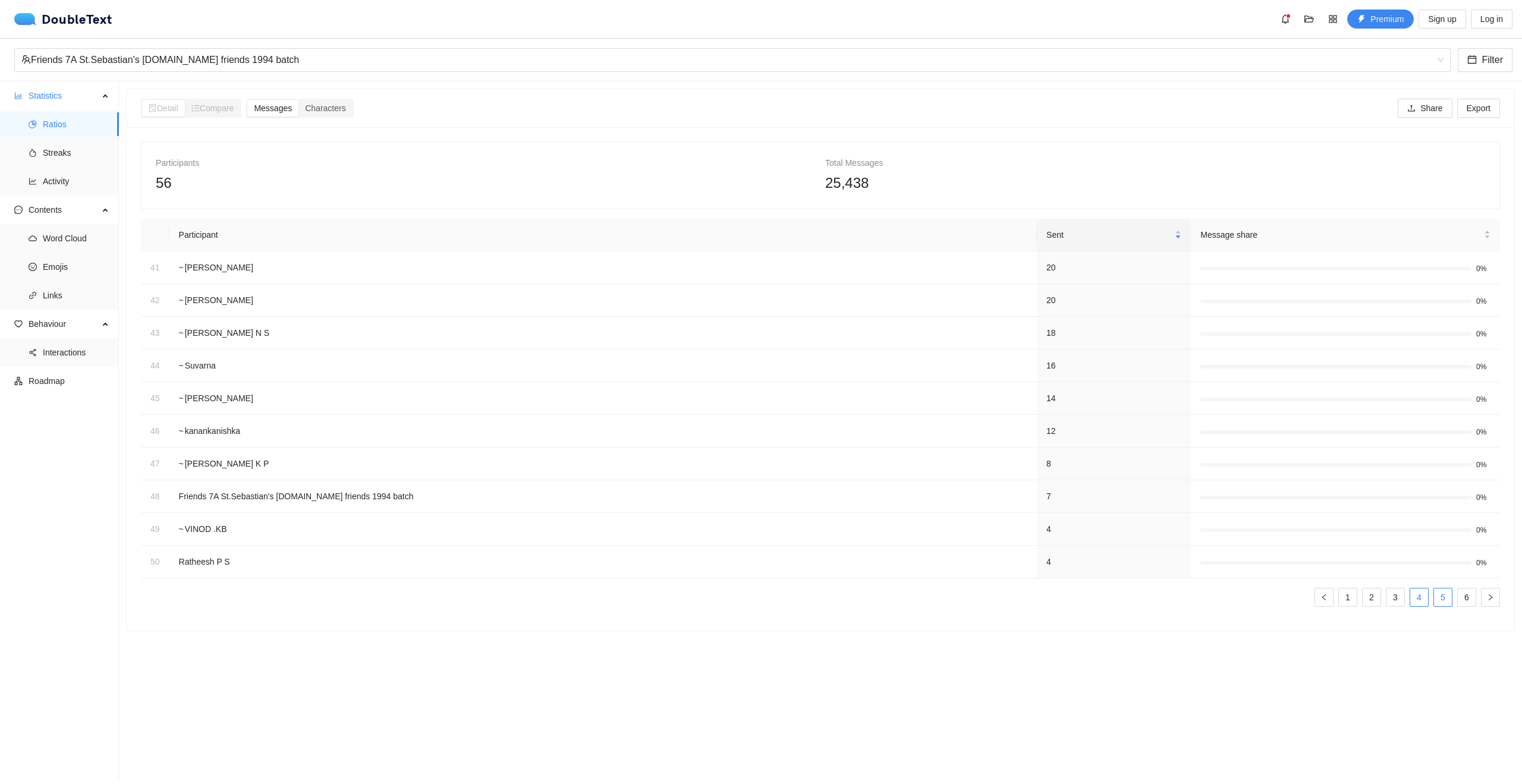
click at [1411, 601] on link "4" at bounding box center [1419, 597] width 18 height 18
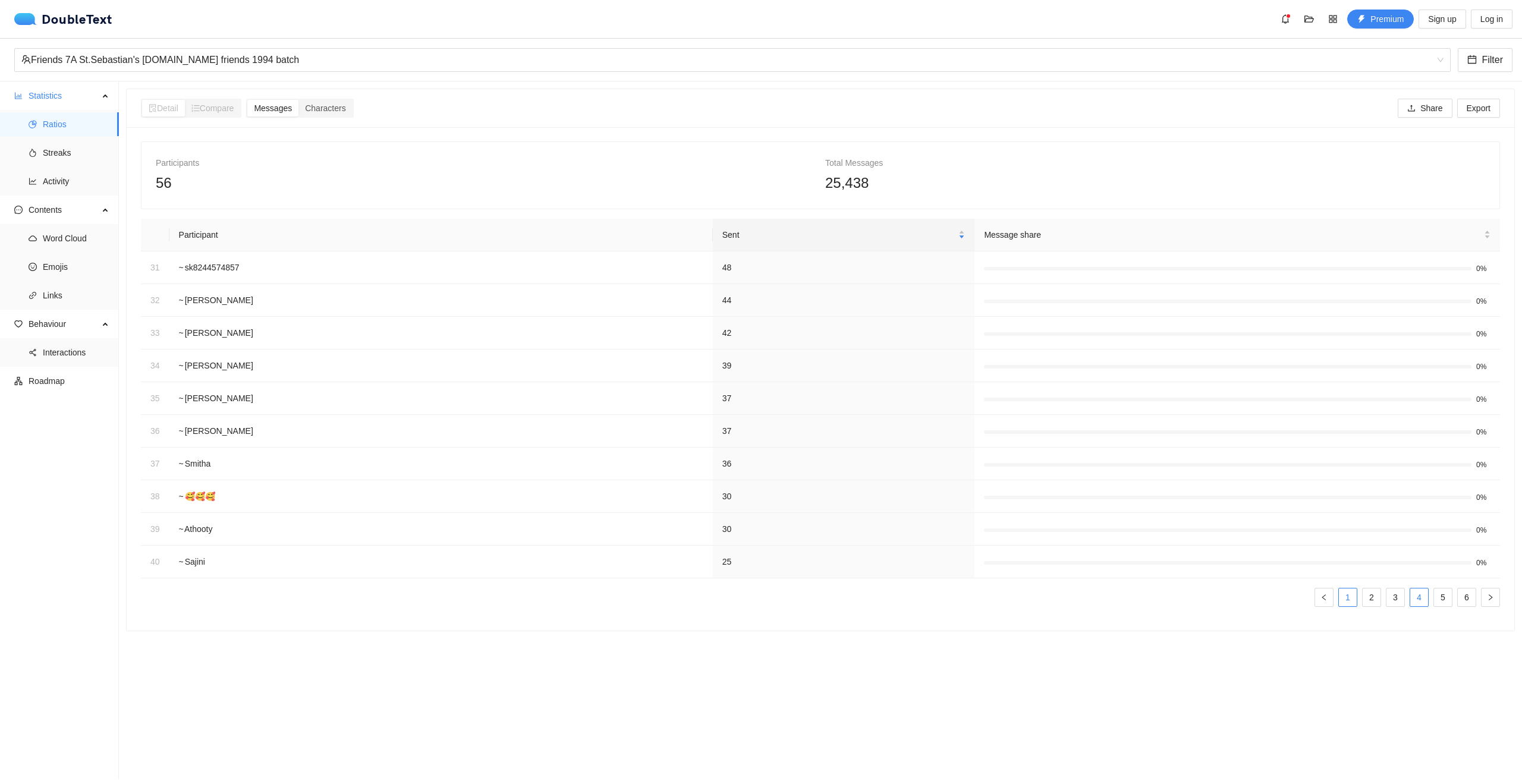
click at [1339, 598] on link "1" at bounding box center [1348, 597] width 18 height 18
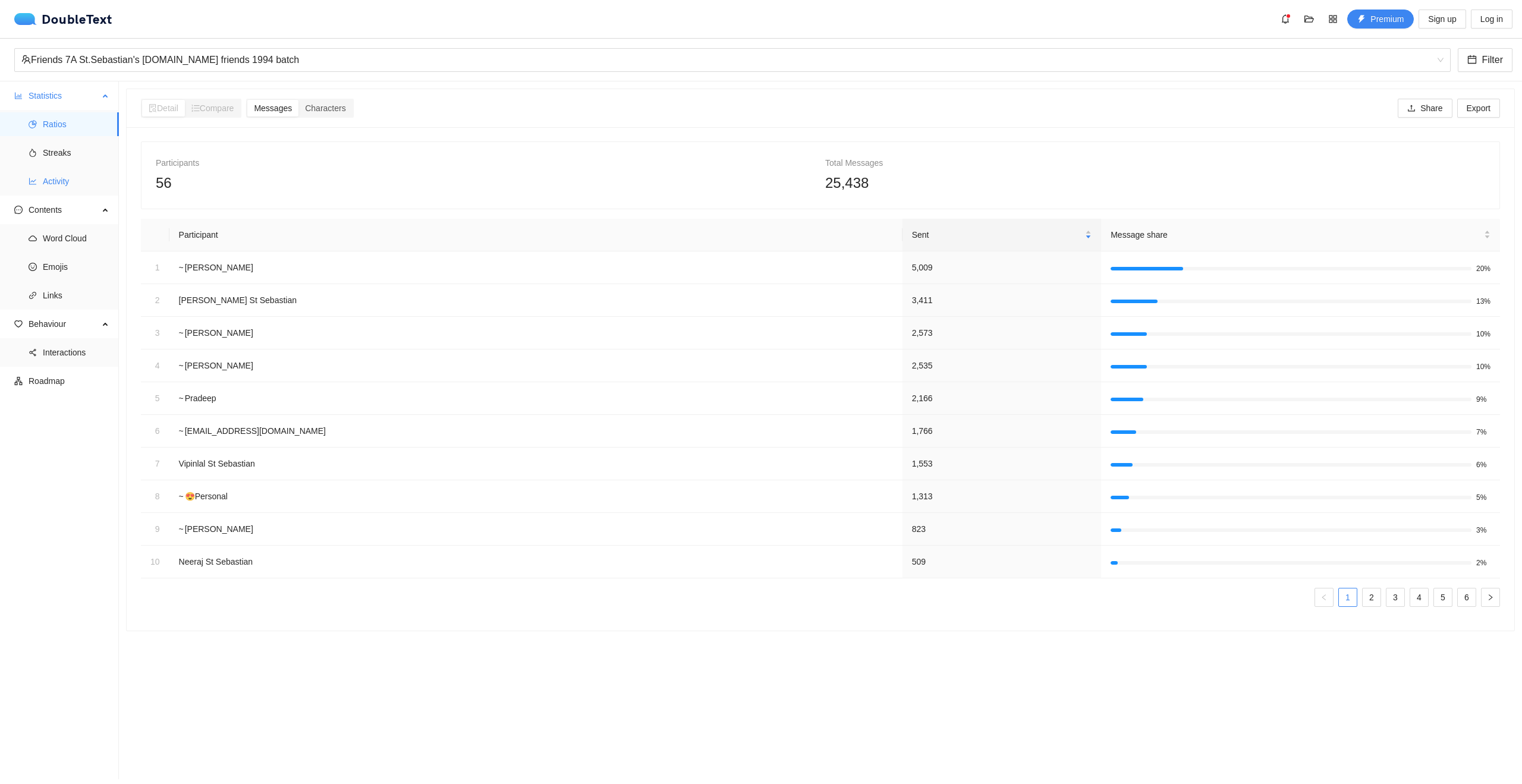
click at [58, 177] on span "Activity" at bounding box center [76, 181] width 67 height 24
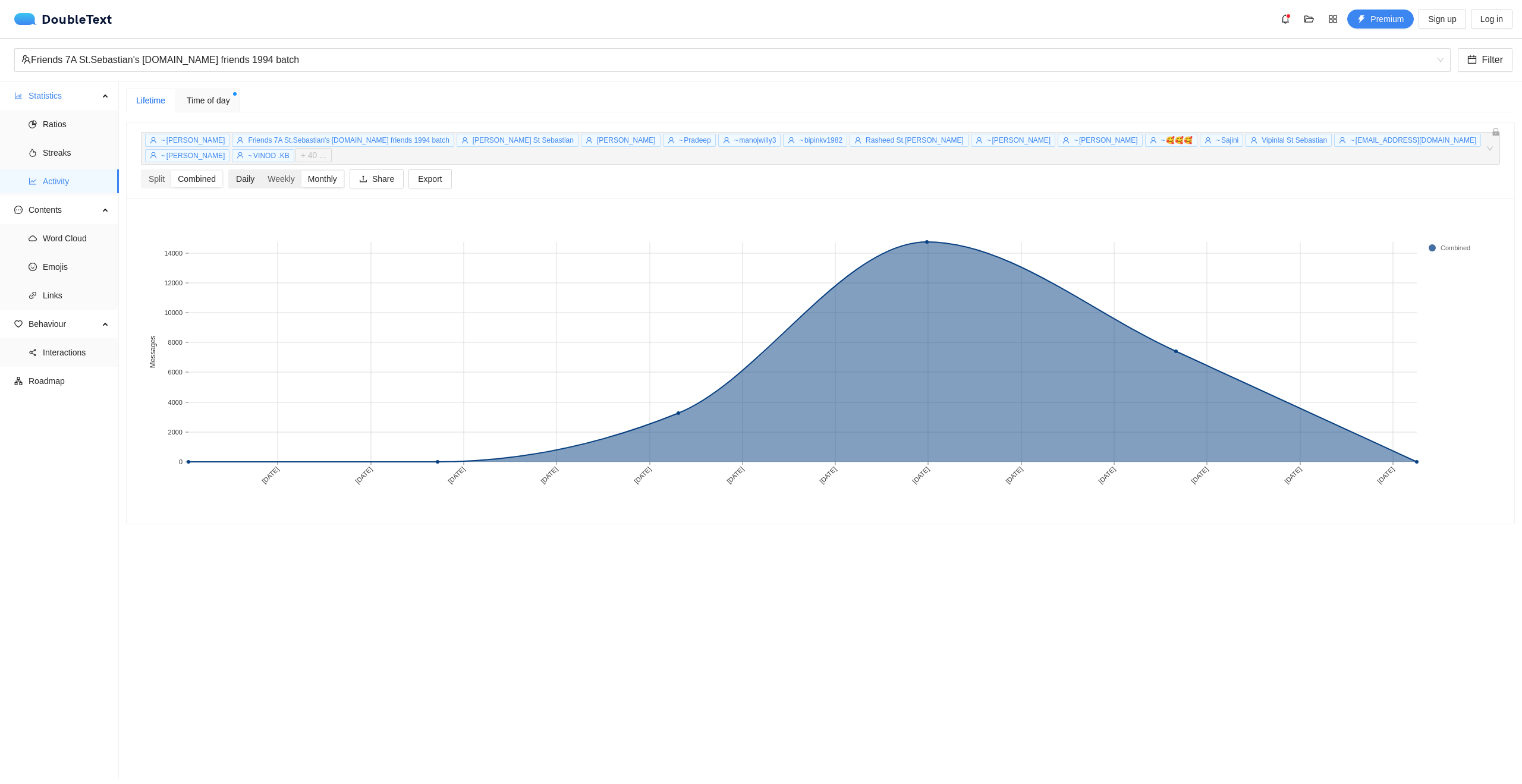
click at [254, 171] on div "Daily" at bounding box center [245, 179] width 31 height 17
click at [230, 171] on input "Daily" at bounding box center [230, 171] width 0 height 0
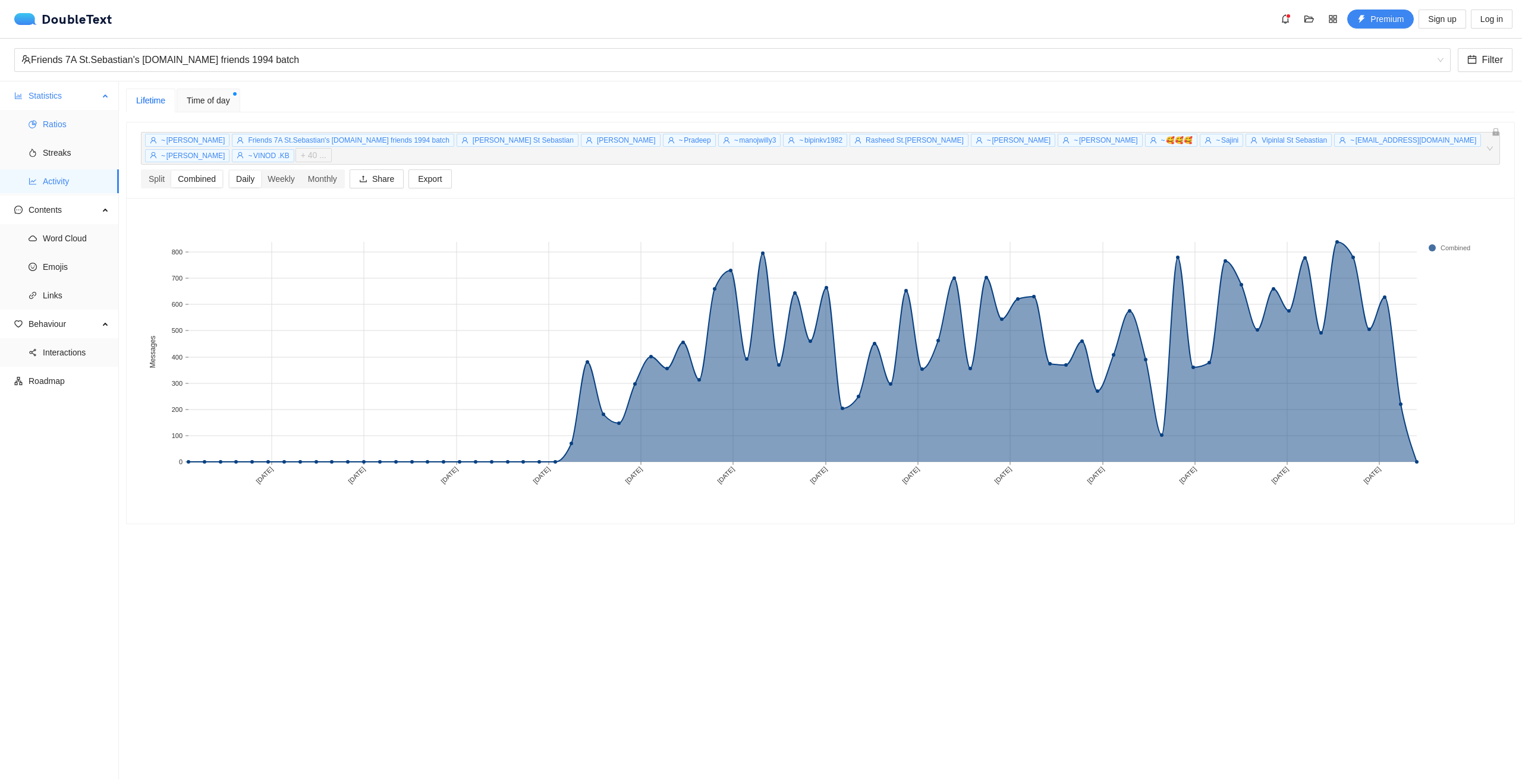
click at [69, 124] on span "Ratios" at bounding box center [76, 124] width 67 height 24
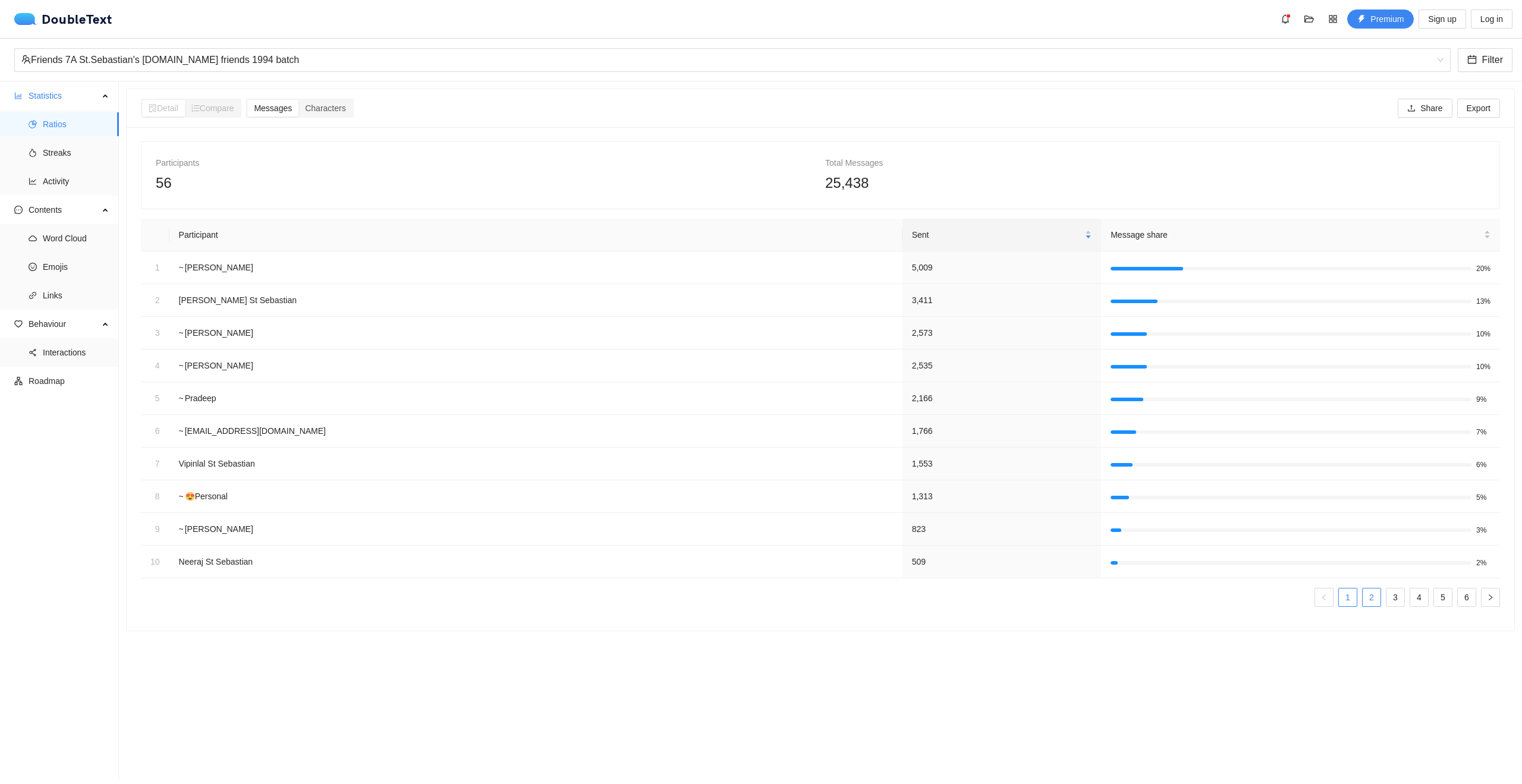
click at [1368, 597] on link "2" at bounding box center [1372, 597] width 18 height 18
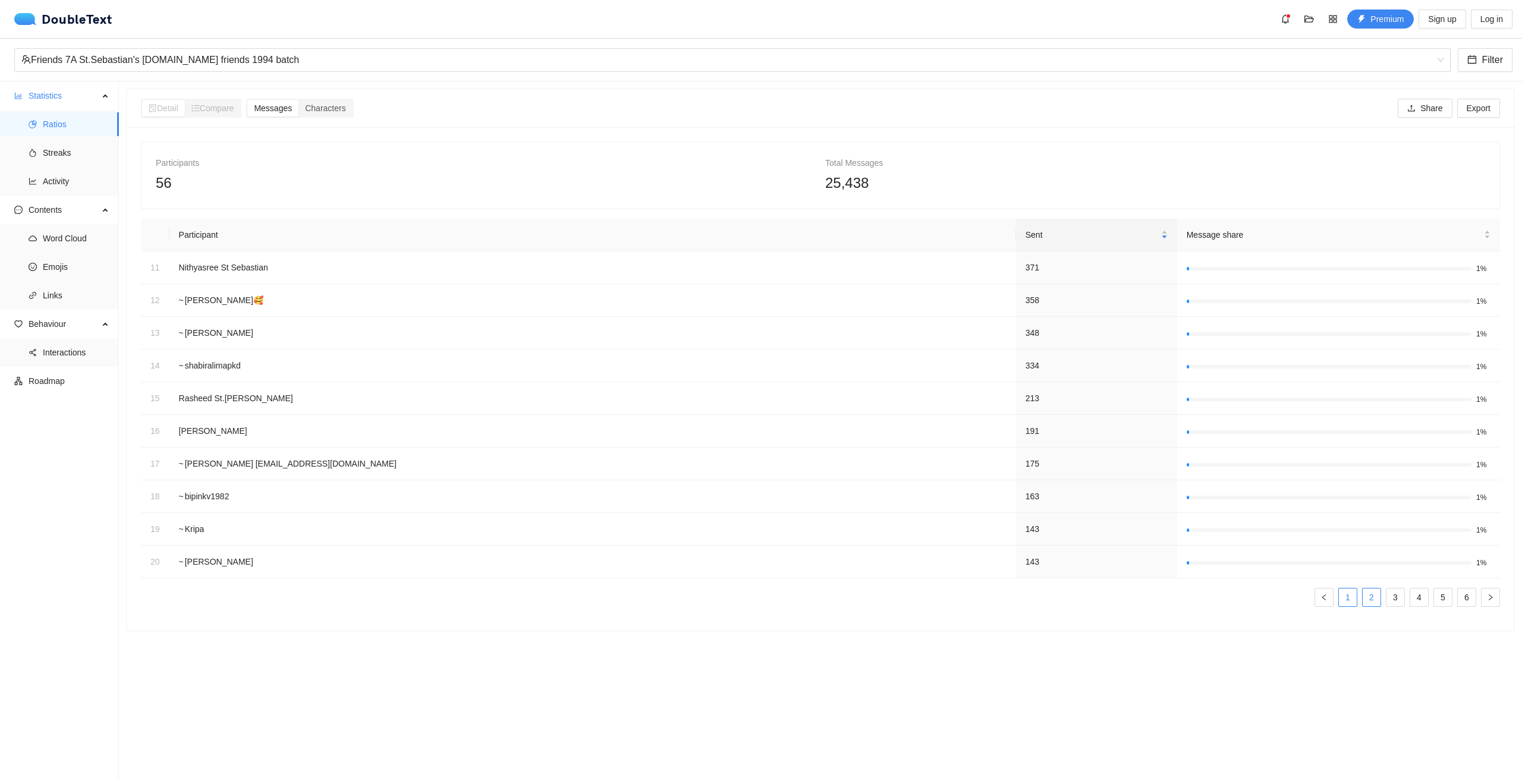
click at [1339, 601] on link "1" at bounding box center [1348, 597] width 18 height 18
